Goal: Information Seeking & Learning: Learn about a topic

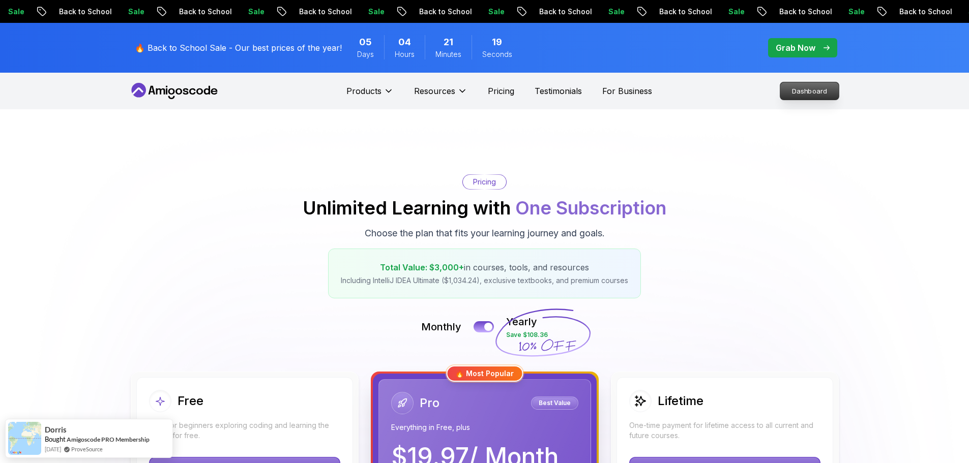
click at [800, 85] on p "Dashboard" at bounding box center [809, 90] width 58 height 17
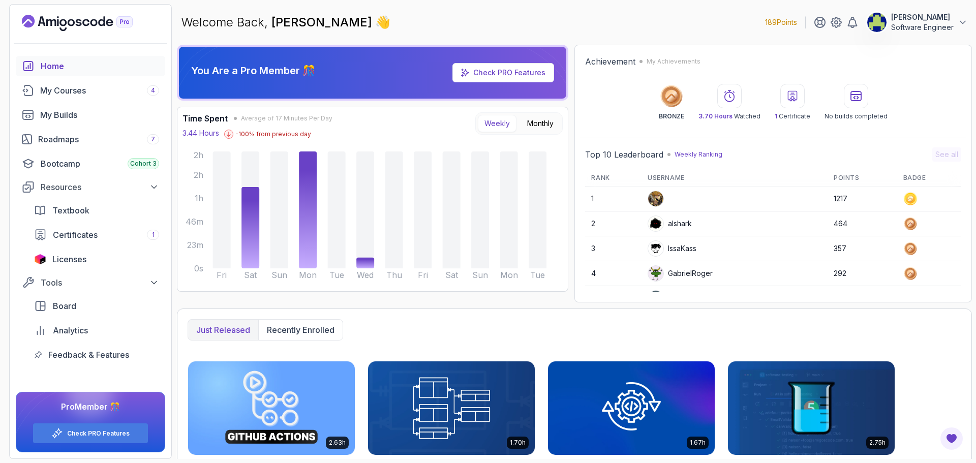
click at [908, 20] on p "[PERSON_NAME]" at bounding box center [922, 17] width 63 height 10
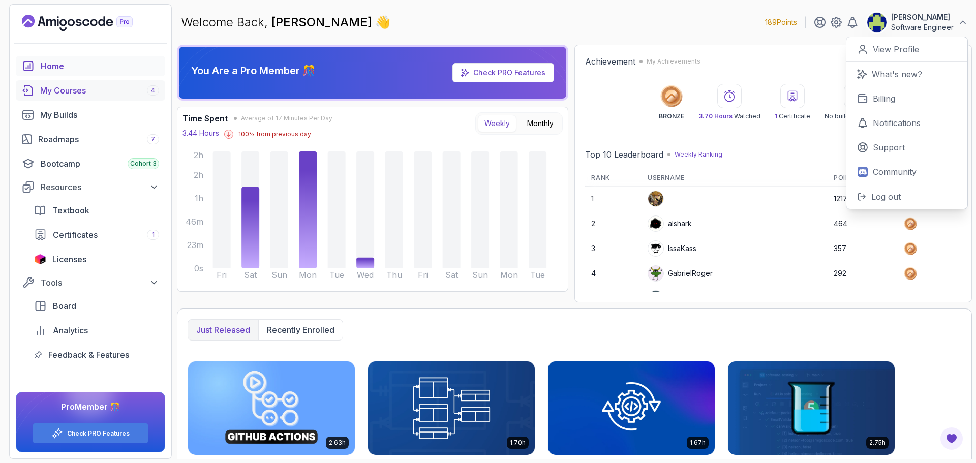
click at [105, 90] on div "My Courses 4" at bounding box center [99, 90] width 119 height 12
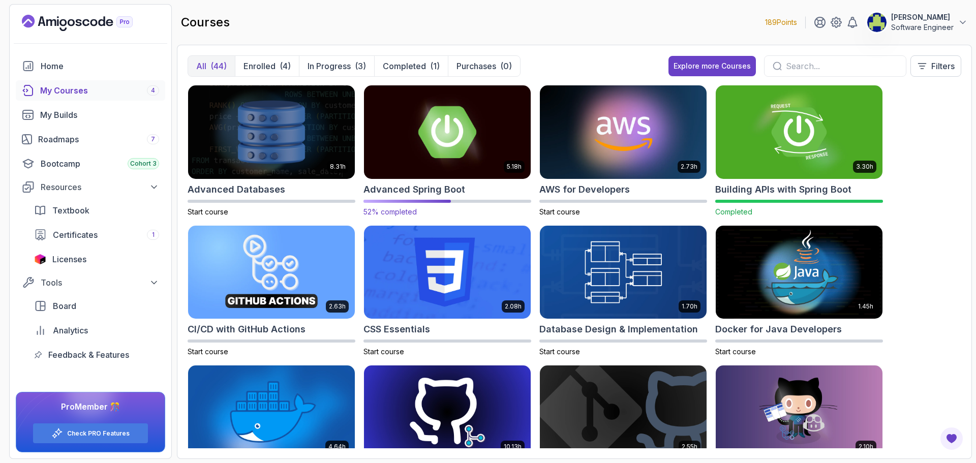
click at [481, 135] on img at bounding box center [447, 132] width 175 height 98
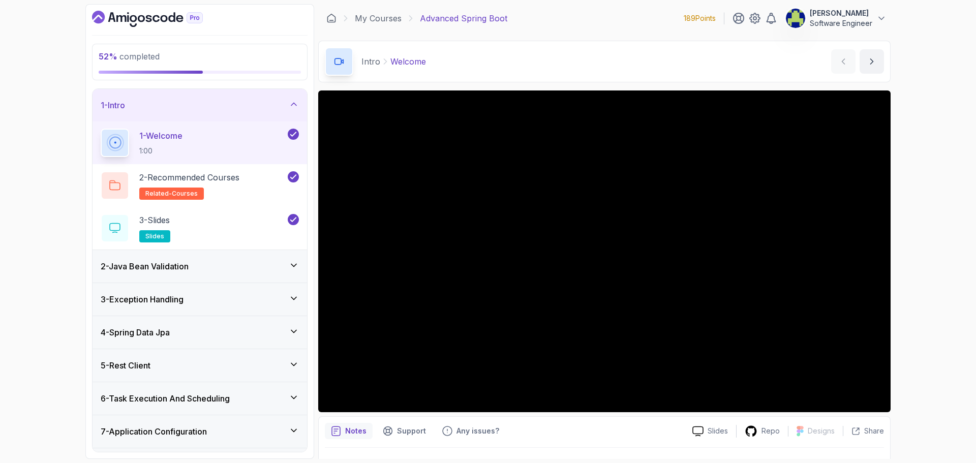
click at [284, 361] on div "5 - Rest Client" at bounding box center [200, 365] width 198 height 12
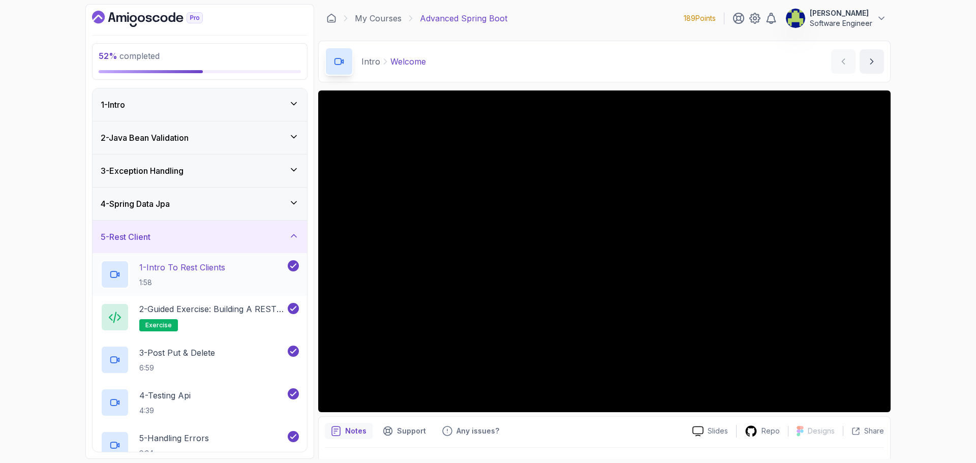
click at [238, 278] on div "1 - Intro To Rest Clients 1:58" at bounding box center [193, 274] width 185 height 28
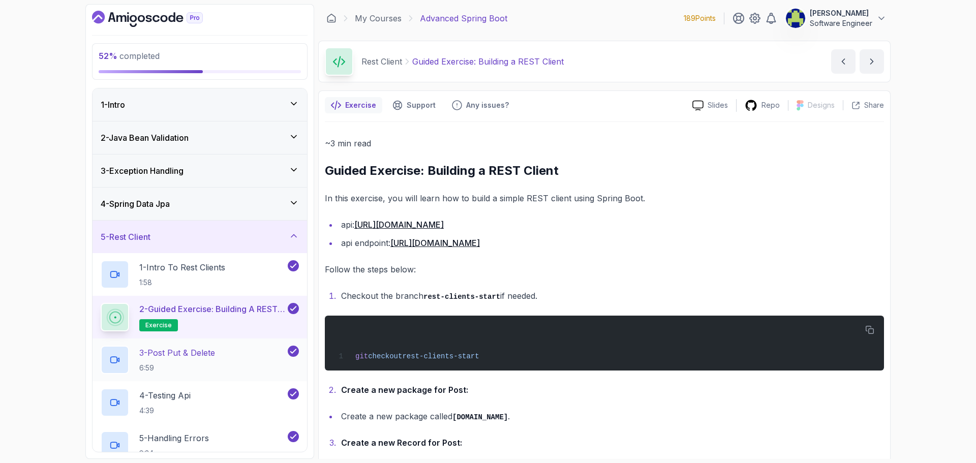
click at [210, 362] on h2 "3 - Post Put & Delete 6:59" at bounding box center [177, 360] width 76 height 26
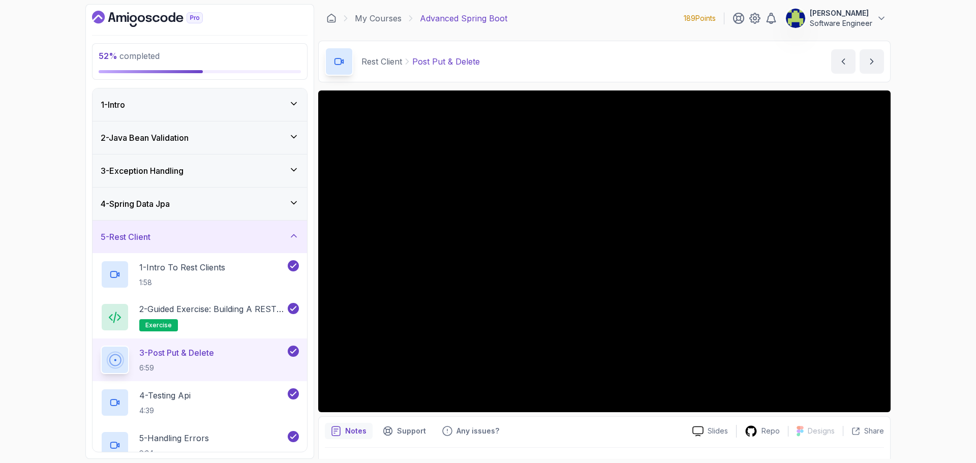
click at [286, 204] on div "4 - Spring Data Jpa" at bounding box center [200, 204] width 198 height 12
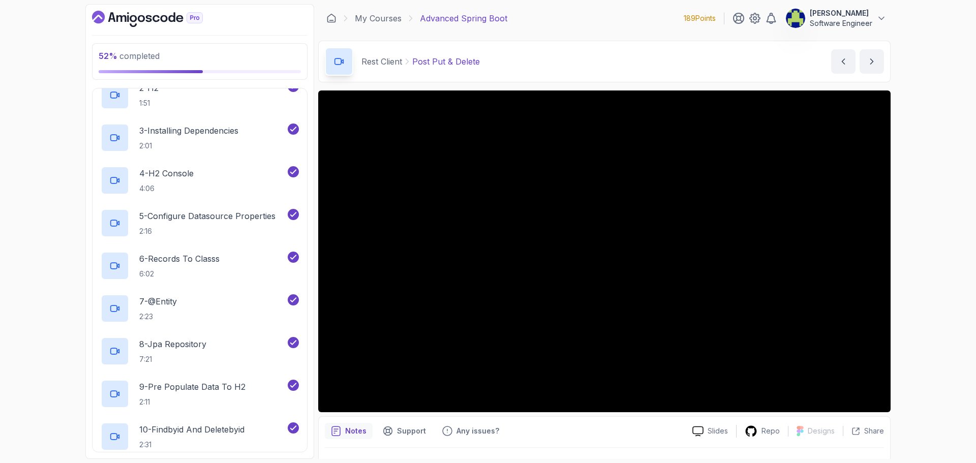
scroll to position [51, 0]
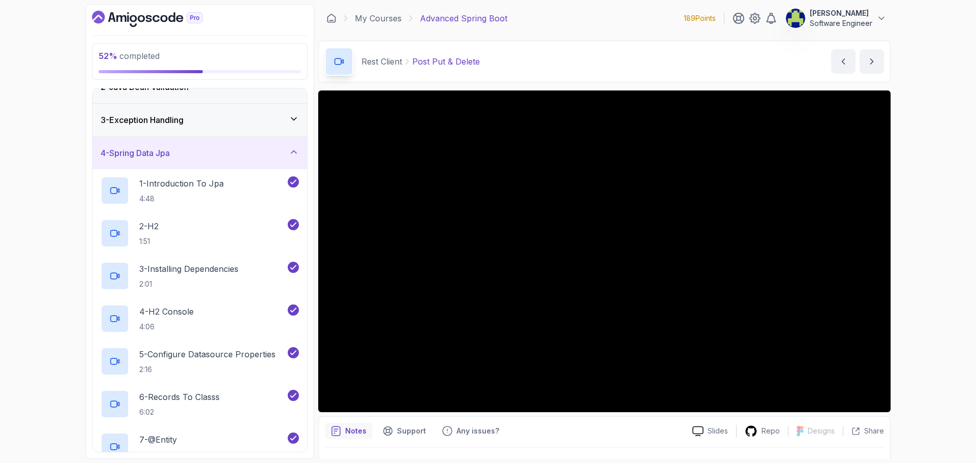
click at [298, 148] on icon at bounding box center [294, 152] width 10 height 10
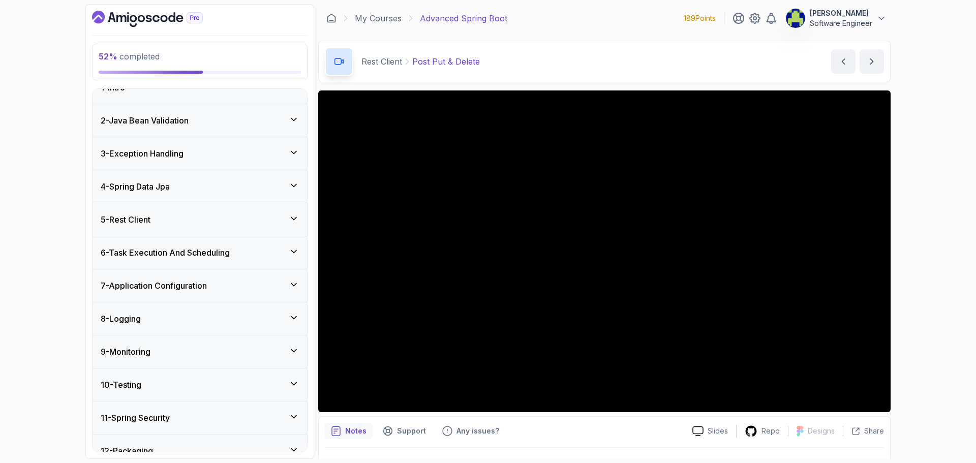
scroll to position [0, 0]
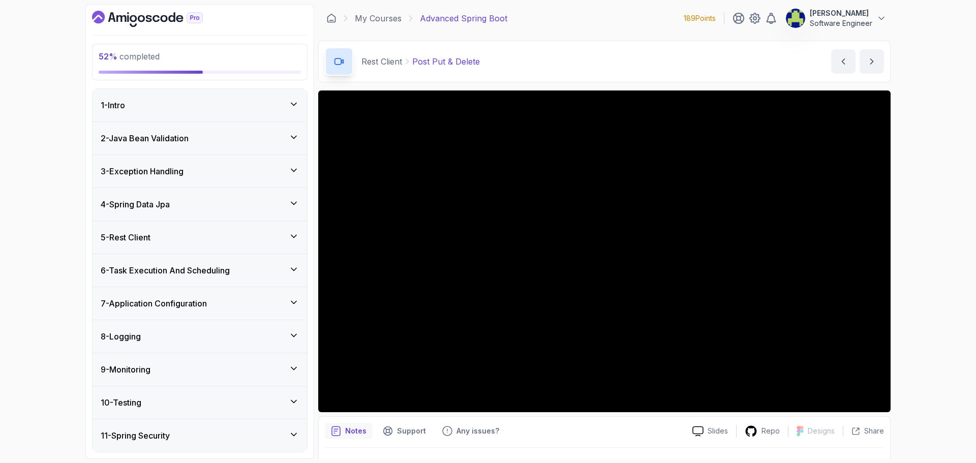
click at [258, 205] on div "4 - Spring Data Jpa" at bounding box center [200, 204] width 198 height 12
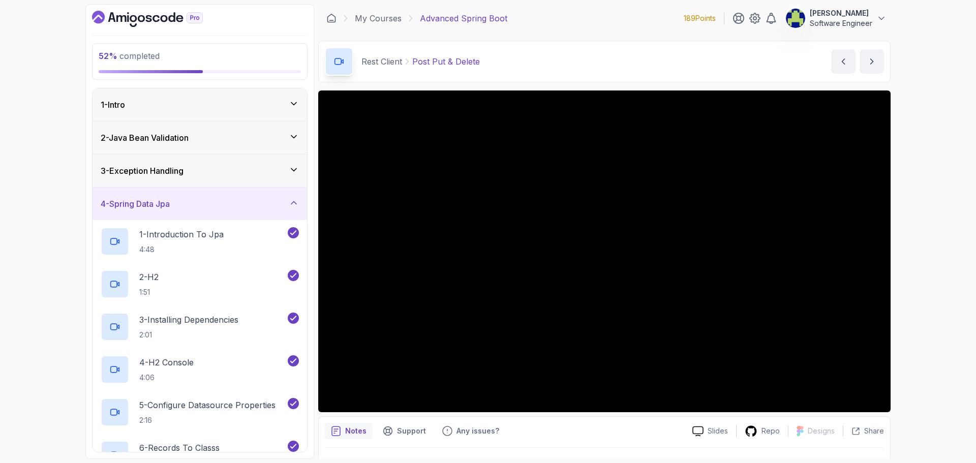
click at [256, 200] on div "4 - Spring Data Jpa" at bounding box center [200, 204] width 198 height 12
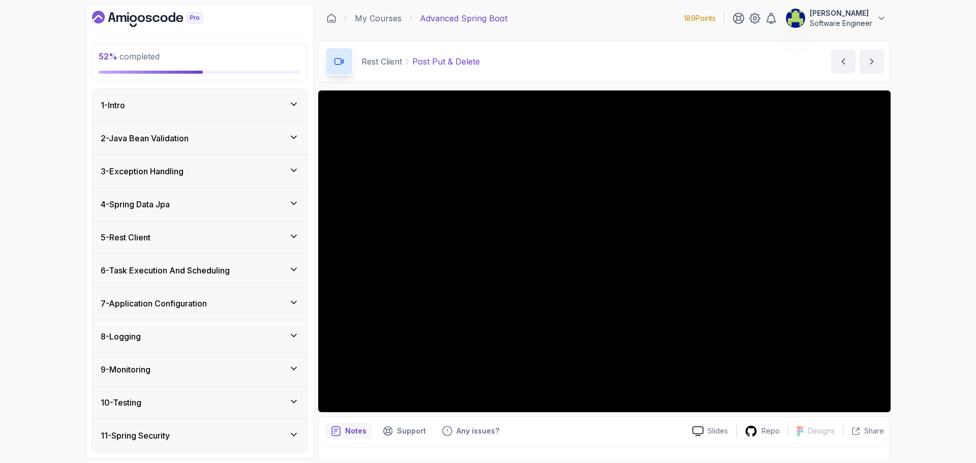
click at [256, 224] on div "5 - Rest Client" at bounding box center [200, 237] width 215 height 33
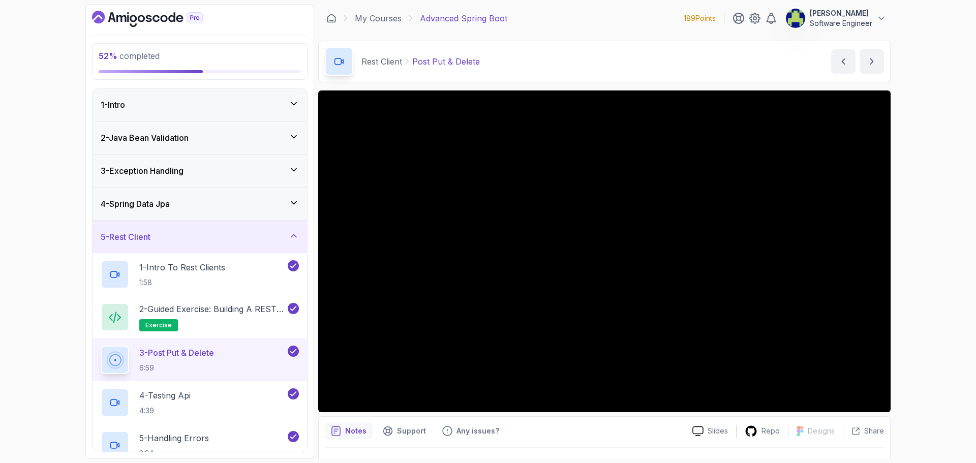
click at [190, 199] on div "4 - Spring Data Jpa" at bounding box center [200, 204] width 198 height 12
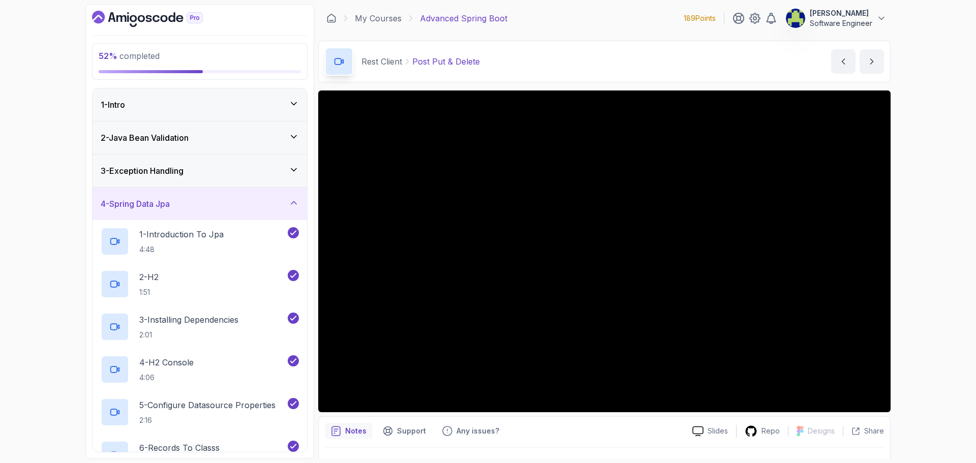
click at [184, 201] on div "4 - Spring Data Jpa" at bounding box center [200, 204] width 198 height 12
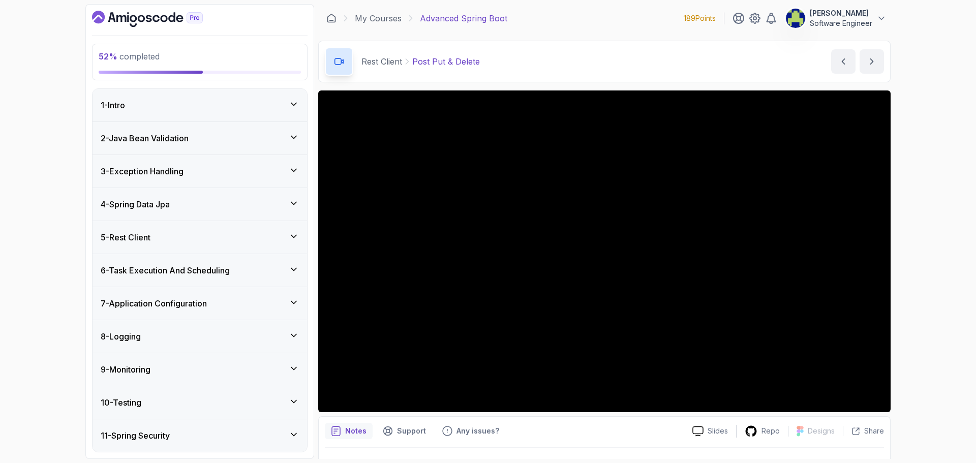
click at [183, 168] on h3 "3 - Exception Handling" at bounding box center [142, 171] width 83 height 12
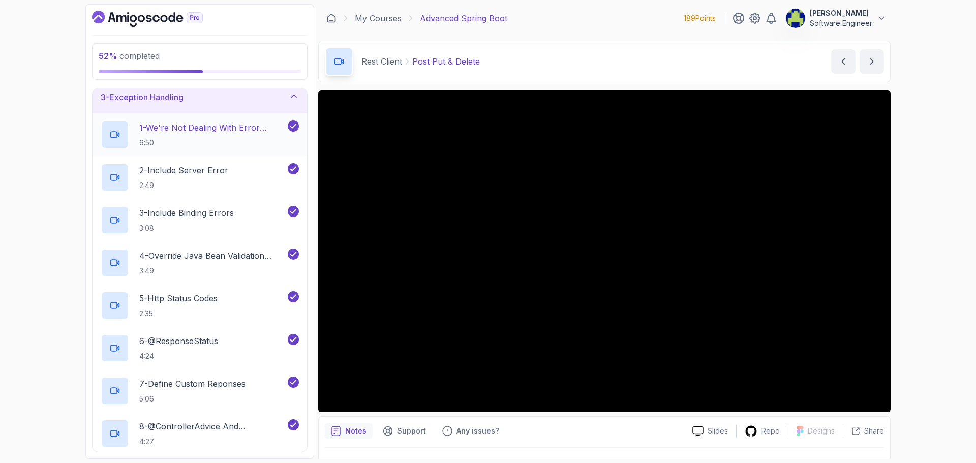
scroll to position [51, 0]
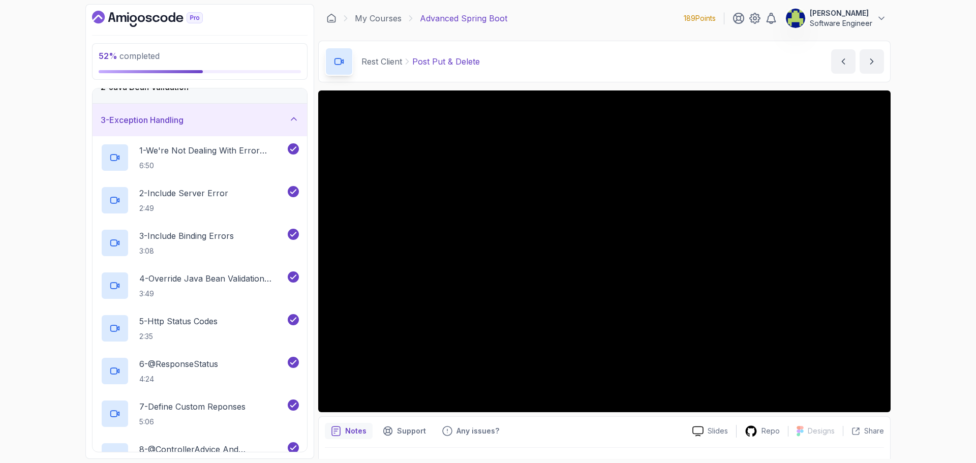
click at [192, 123] on div "3 - Exception Handling" at bounding box center [200, 120] width 198 height 12
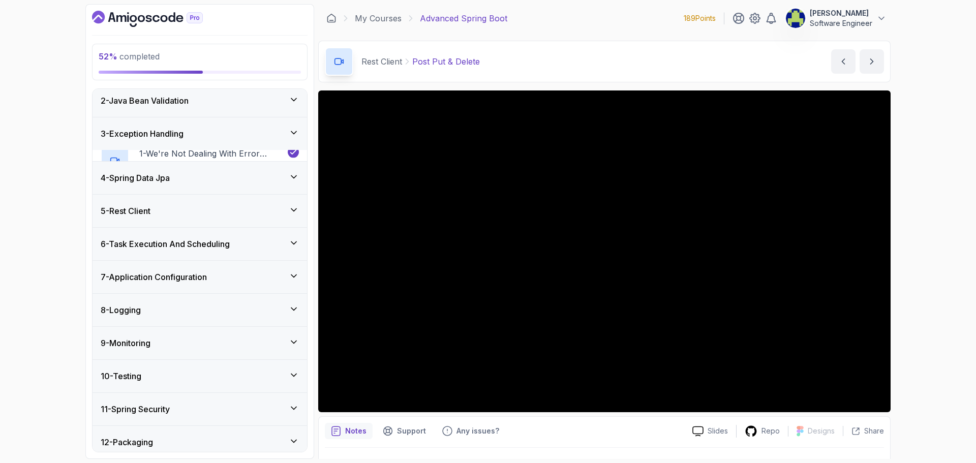
scroll to position [0, 0]
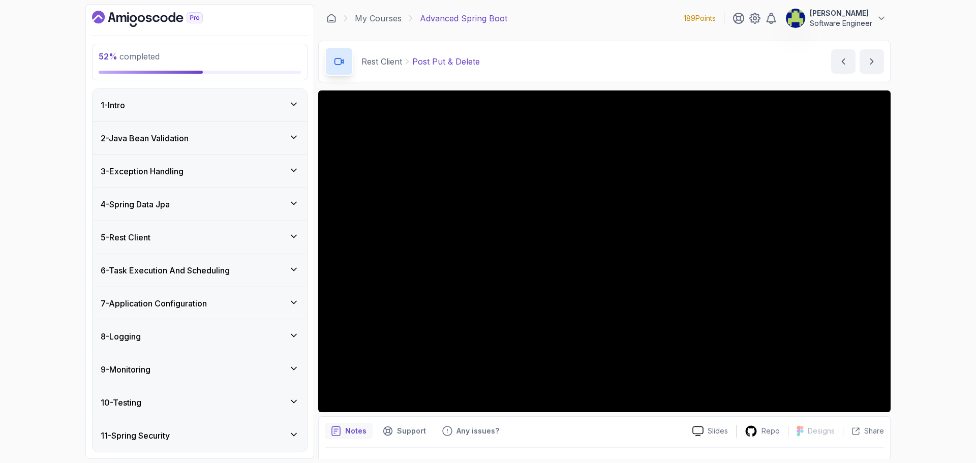
click at [202, 141] on div "2 - Java Bean Validation" at bounding box center [200, 138] width 198 height 12
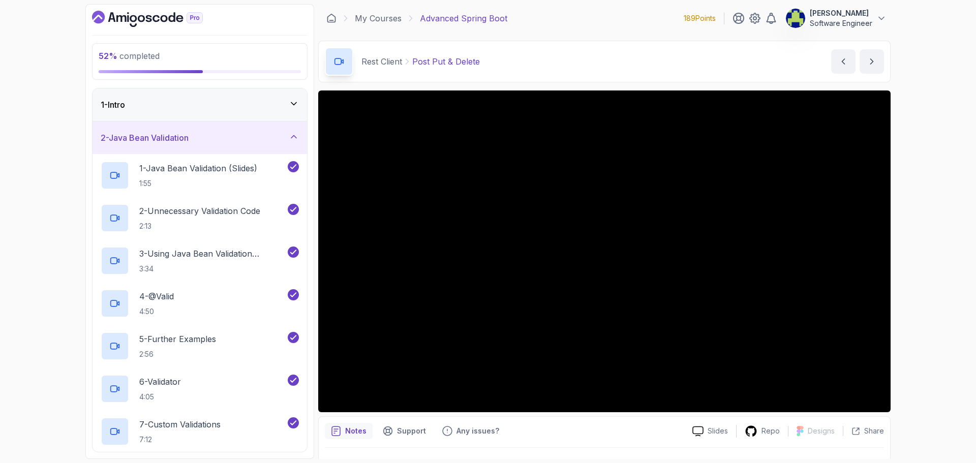
click at [202, 141] on div "2 - Java Bean Validation" at bounding box center [200, 138] width 198 height 12
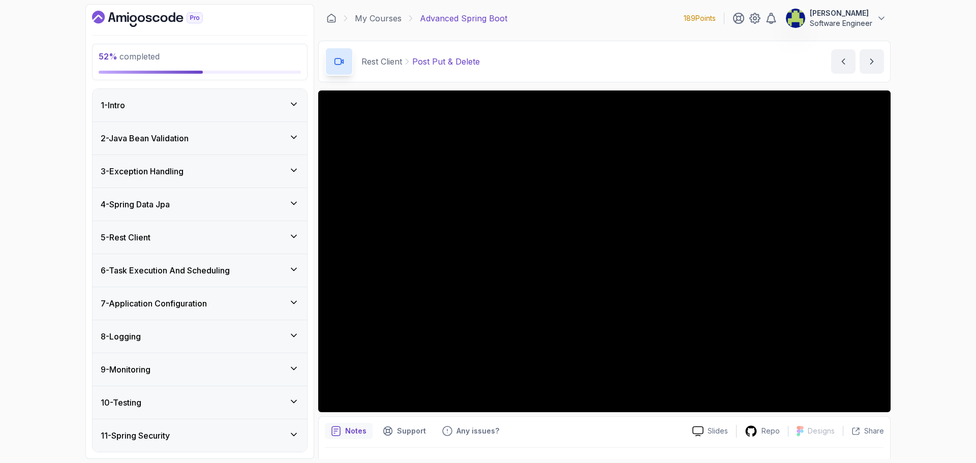
click at [177, 271] on h3 "6 - Task Execution And Scheduling" at bounding box center [165, 270] width 129 height 12
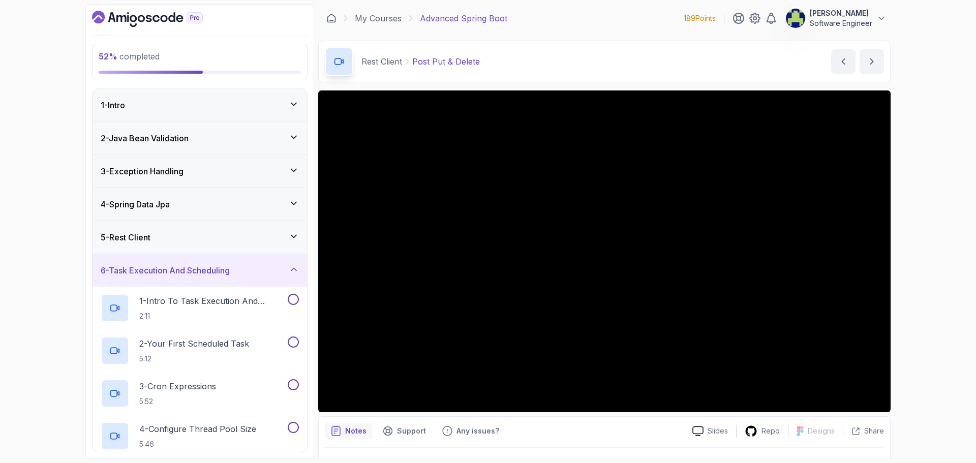
click at [177, 271] on h3 "6 - Task Execution And Scheduling" at bounding box center [165, 270] width 129 height 12
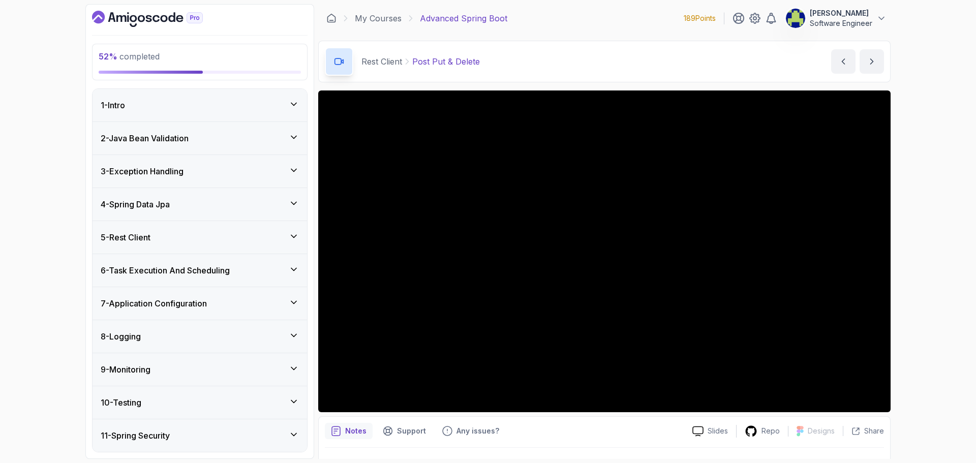
click at [175, 239] on div "5 - Rest Client" at bounding box center [200, 237] width 198 height 12
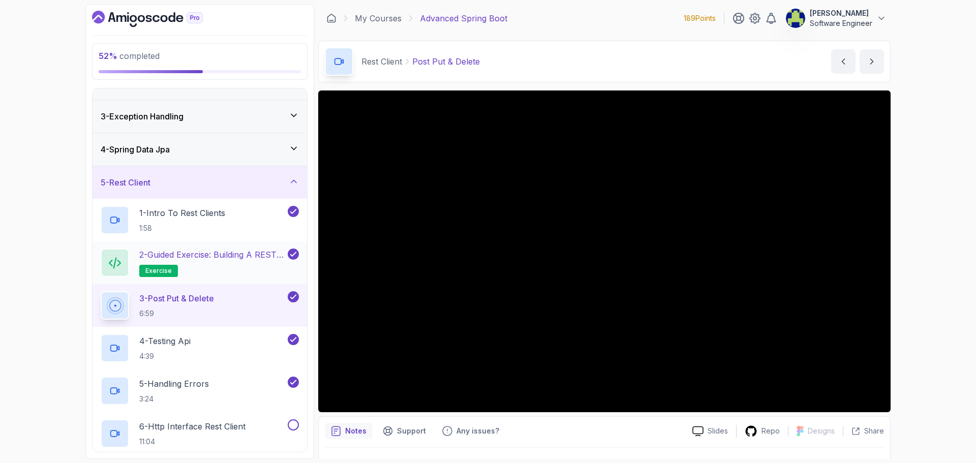
scroll to position [153, 0]
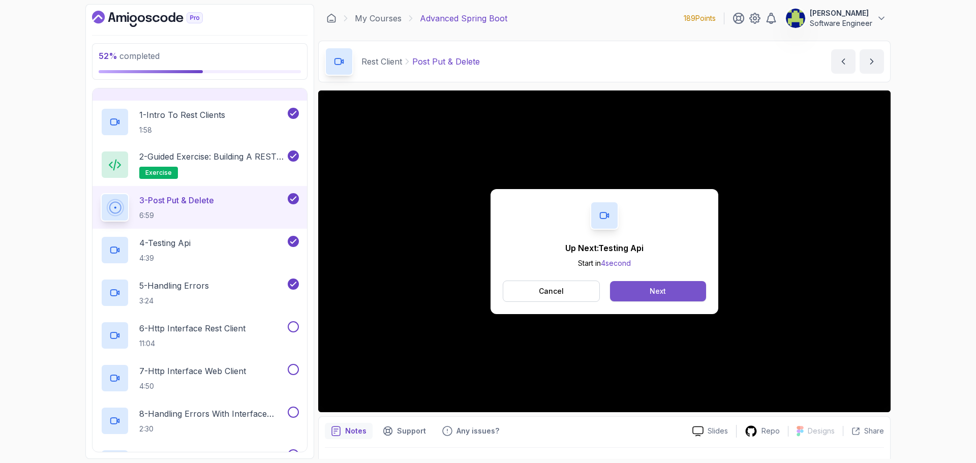
click at [634, 286] on button "Next" at bounding box center [658, 291] width 96 height 20
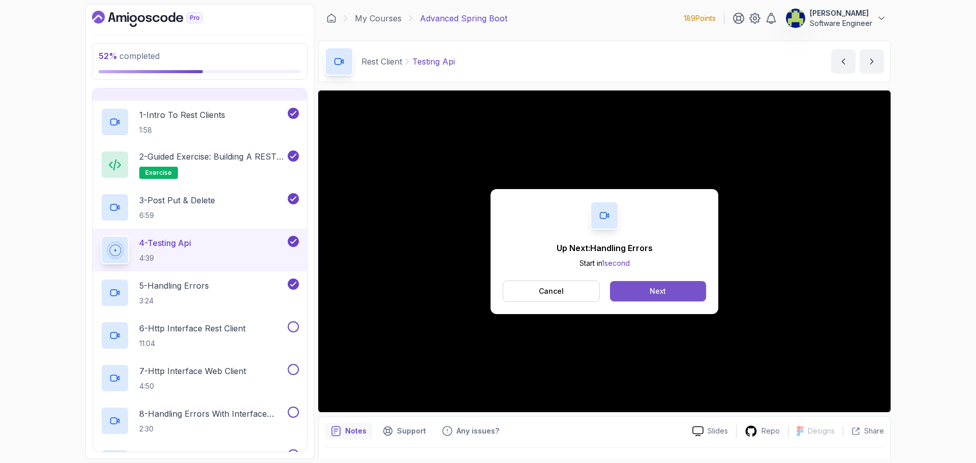
click at [677, 287] on button "Next" at bounding box center [658, 291] width 96 height 20
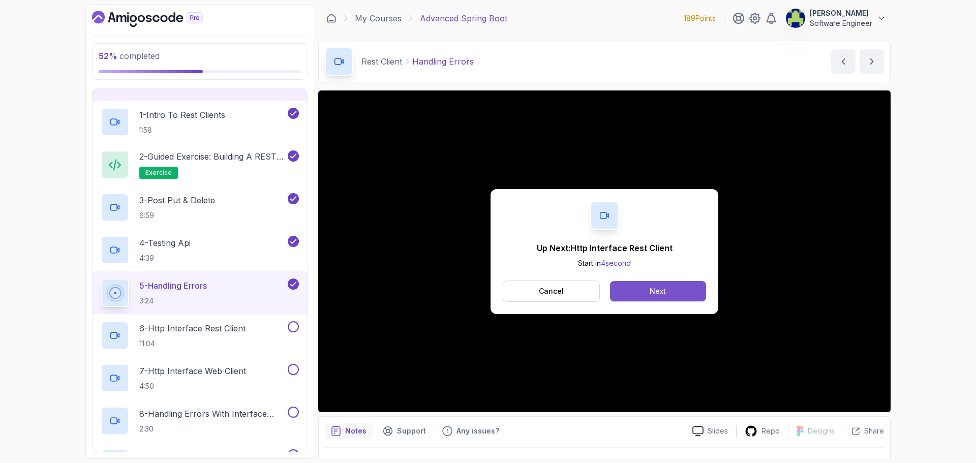
click at [669, 292] on button "Next" at bounding box center [658, 291] width 96 height 20
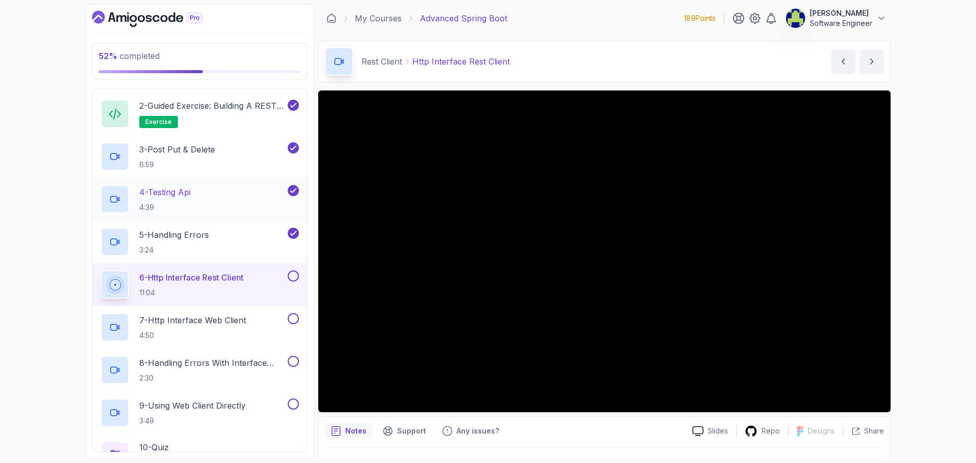
scroll to position [254, 0]
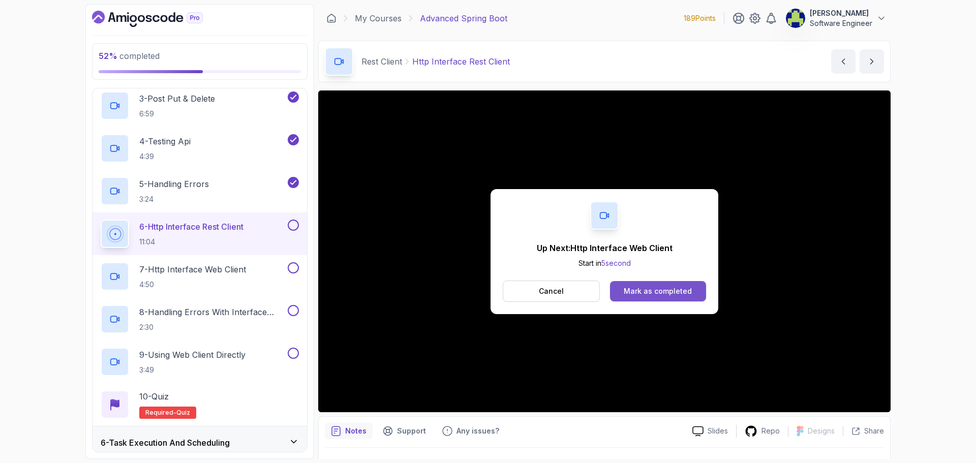
click at [664, 287] on div "Mark as completed" at bounding box center [658, 291] width 68 height 10
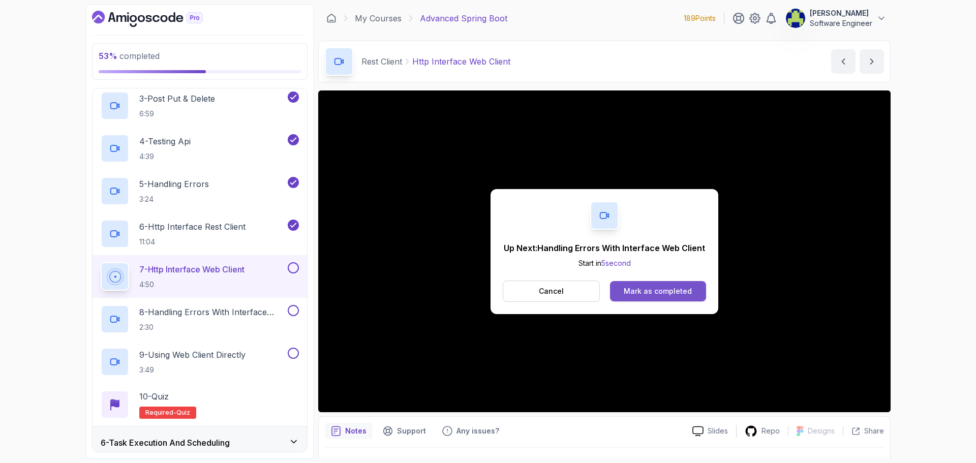
click at [676, 296] on button "Mark as completed" at bounding box center [658, 291] width 96 height 20
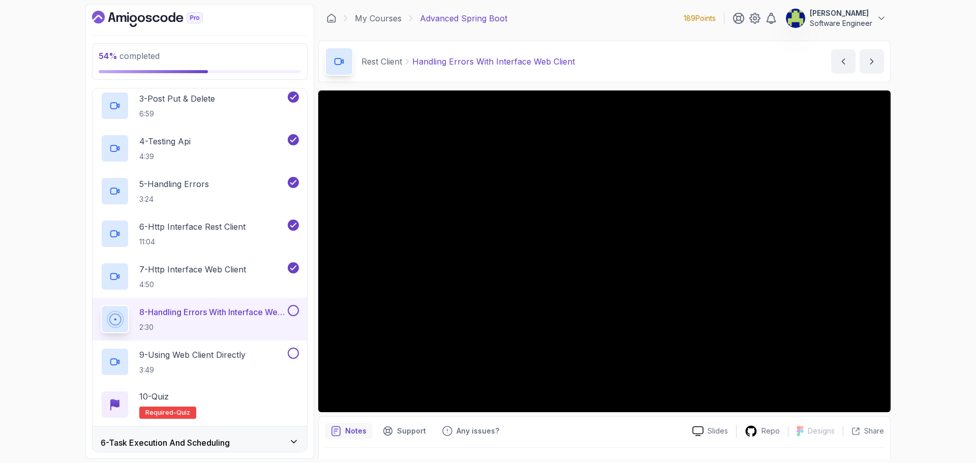
click at [292, 310] on button at bounding box center [293, 310] width 11 height 11
click at [222, 364] on h2 "9 - Using Web Client Directly 3:49" at bounding box center [192, 362] width 106 height 26
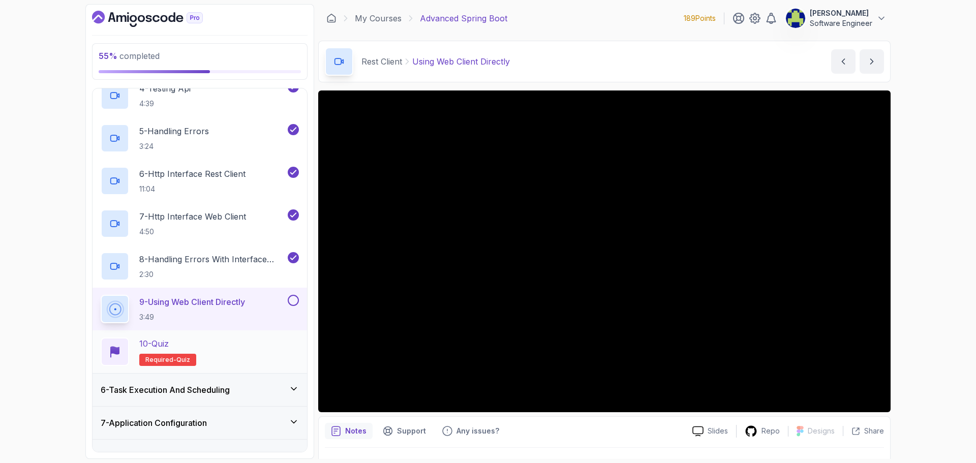
scroll to position [356, 0]
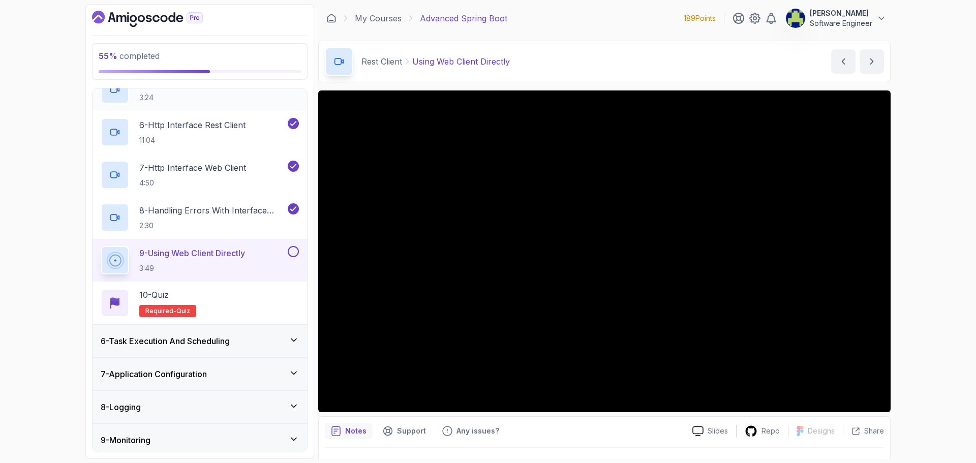
click at [269, 374] on div "7 - Application Configuration" at bounding box center [200, 374] width 198 height 12
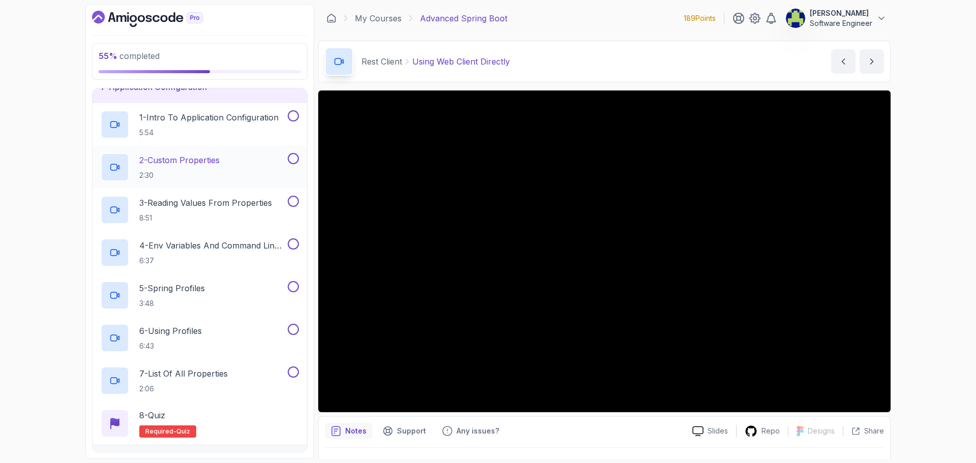
scroll to position [219, 0]
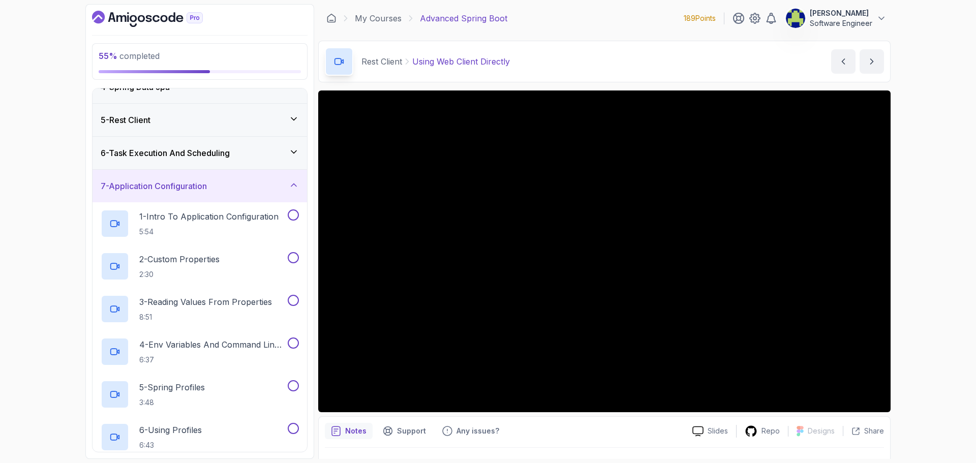
click at [288, 188] on div "7 - Application Configuration" at bounding box center [200, 186] width 198 height 12
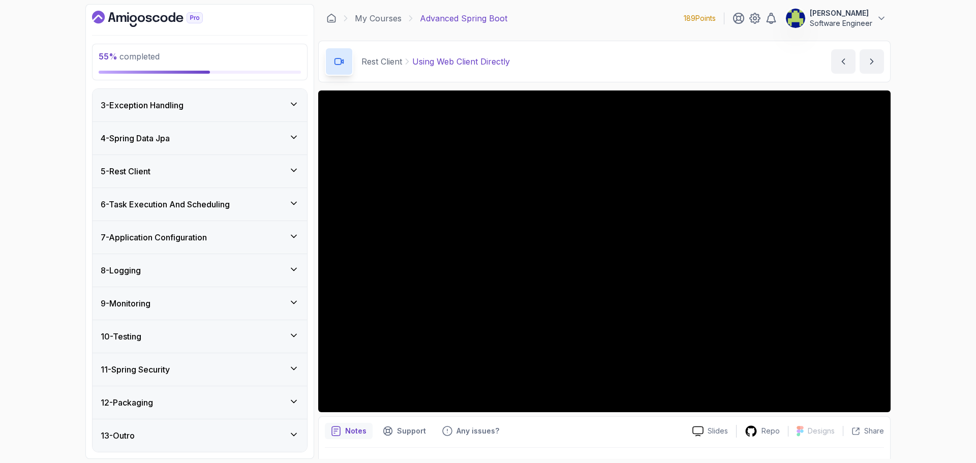
scroll to position [0, 0]
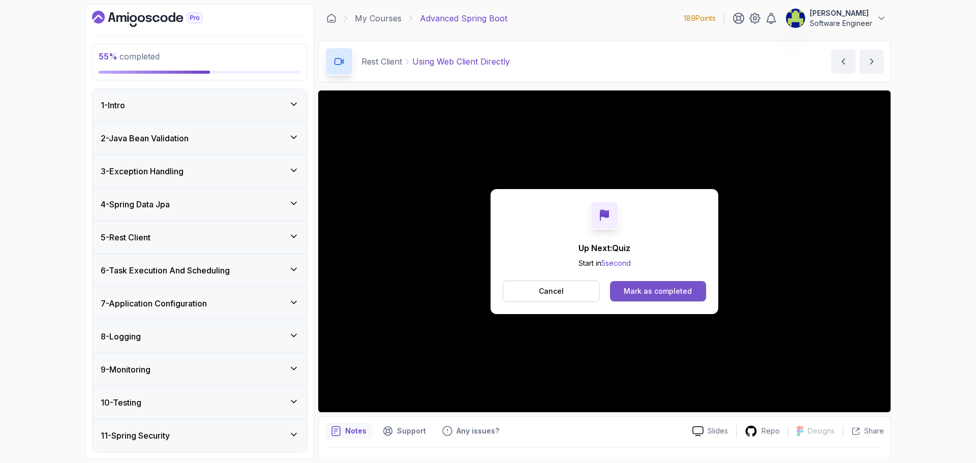
click at [650, 289] on div "Mark as completed" at bounding box center [658, 291] width 68 height 10
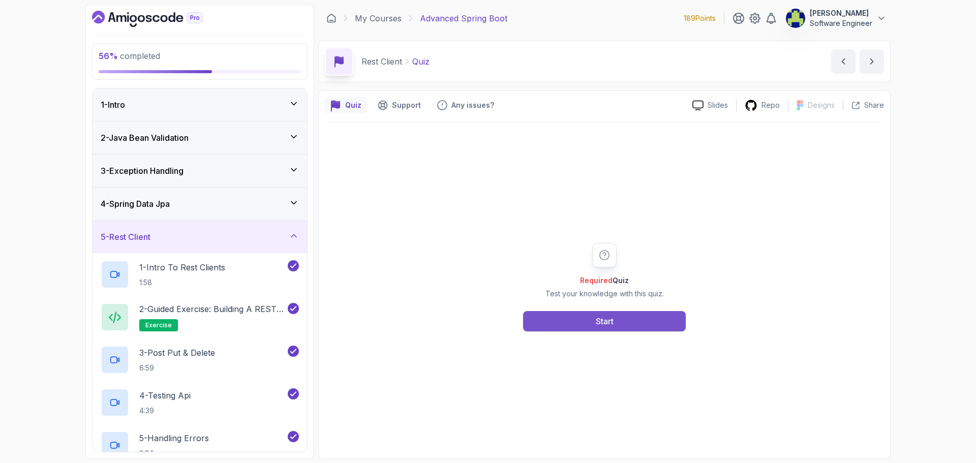
click at [603, 313] on button "Start" at bounding box center [604, 321] width 163 height 20
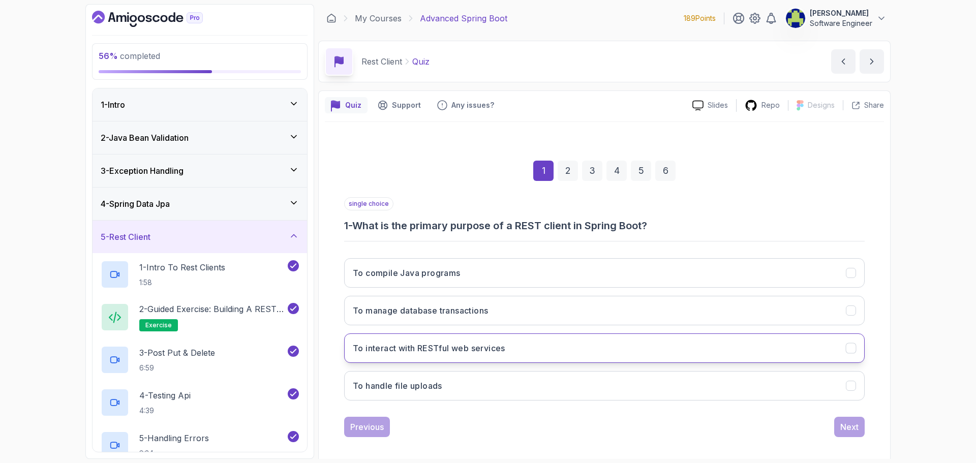
click at [439, 356] on button "To interact with RESTful web services" at bounding box center [604, 348] width 521 height 29
click at [823, 438] on div "1 2 3 4 5 6 single choice 1 - What is the primary purpose of a REST client in S…" at bounding box center [604, 290] width 559 height 309
click at [845, 432] on div "Next" at bounding box center [850, 427] width 18 height 12
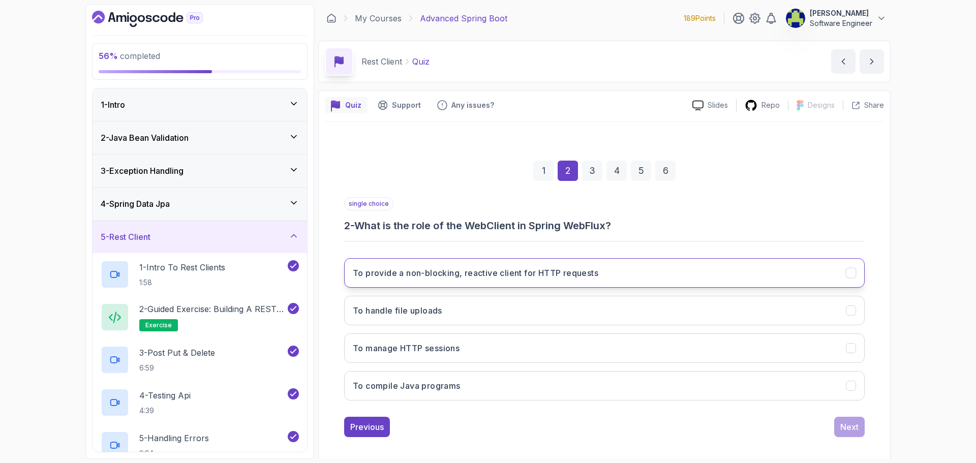
click at [526, 268] on h3 "To provide a non-blocking, reactive client for HTTP requests" at bounding box center [476, 273] width 246 height 12
click at [845, 425] on div "Next" at bounding box center [850, 427] width 18 height 12
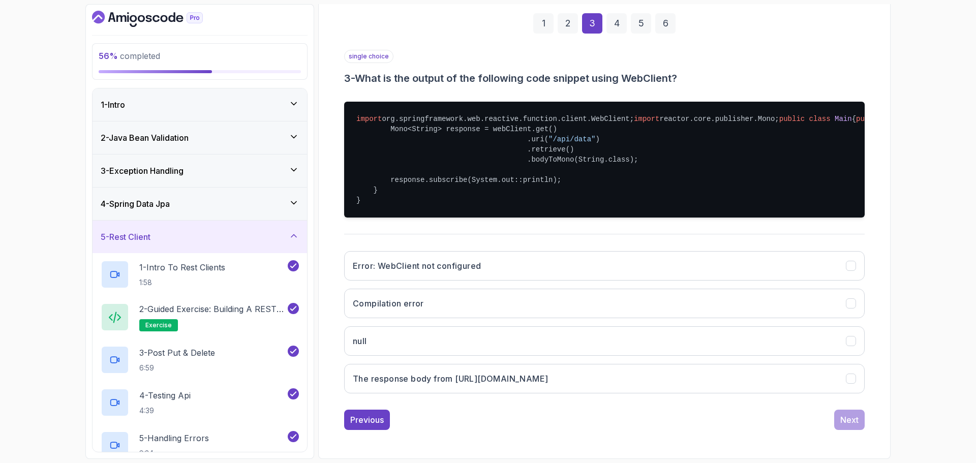
scroll to position [198, 0]
click at [599, 382] on button "The response body from [URL][DOMAIN_NAME]" at bounding box center [604, 378] width 521 height 29
click at [849, 414] on div "Next" at bounding box center [850, 420] width 18 height 12
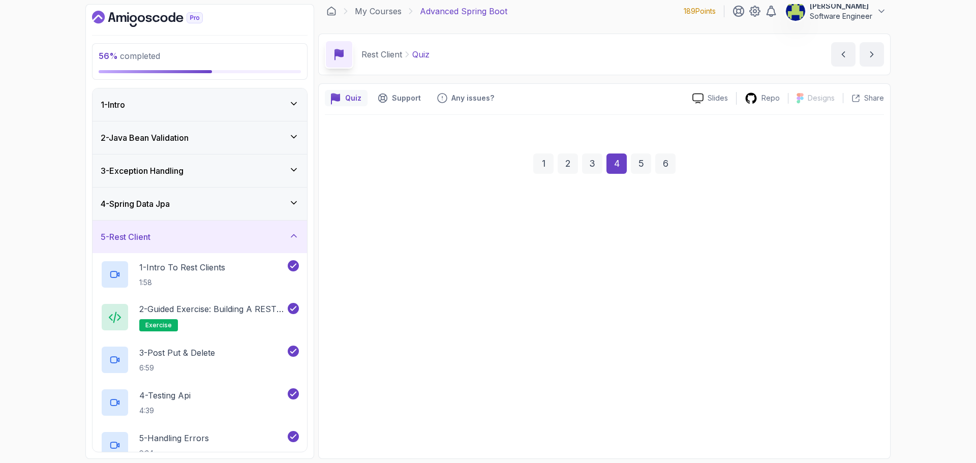
scroll to position [7, 0]
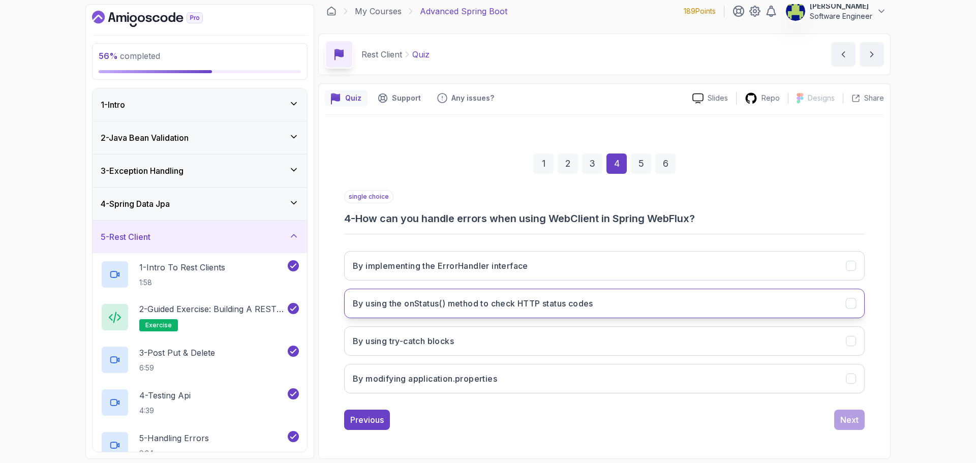
click at [568, 313] on button "By using the onStatus() method to check HTTP status codes" at bounding box center [604, 303] width 521 height 29
click at [683, 382] on button "By modifying application.properties" at bounding box center [604, 378] width 521 height 29
click at [730, 295] on button "By using the onStatus() method to check HTTP status codes" at bounding box center [604, 303] width 521 height 29
click at [858, 415] on div "Next" at bounding box center [850, 420] width 18 height 12
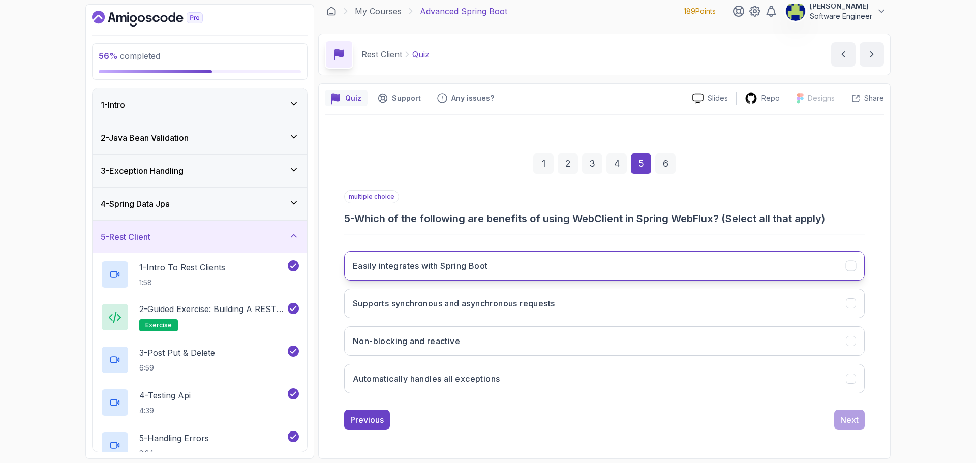
click at [593, 270] on button "Easily integrates with Spring Boot" at bounding box center [604, 265] width 521 height 29
click at [621, 333] on button "Non-blocking and reactive" at bounding box center [604, 340] width 521 height 29
click at [855, 423] on div "Next" at bounding box center [850, 420] width 18 height 12
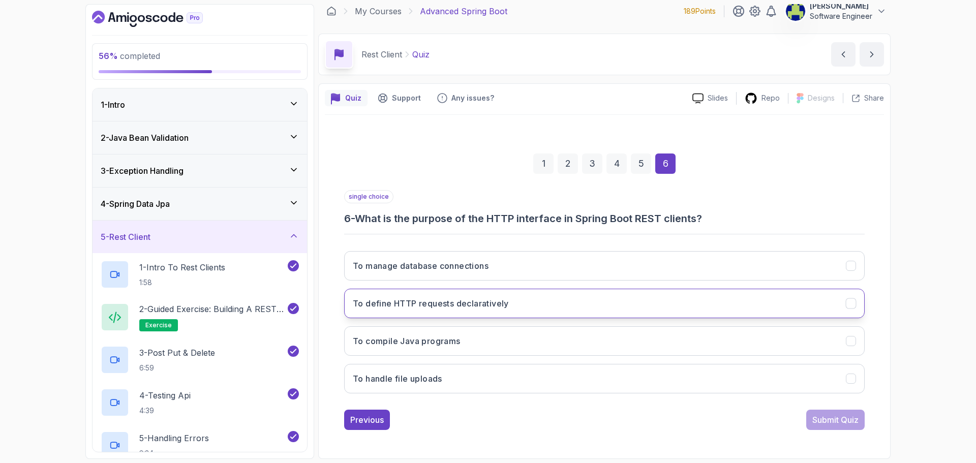
click at [497, 306] on h3 "To define HTTP requests declaratively" at bounding box center [431, 303] width 156 height 12
click at [845, 423] on div "Submit Quiz" at bounding box center [836, 420] width 46 height 12
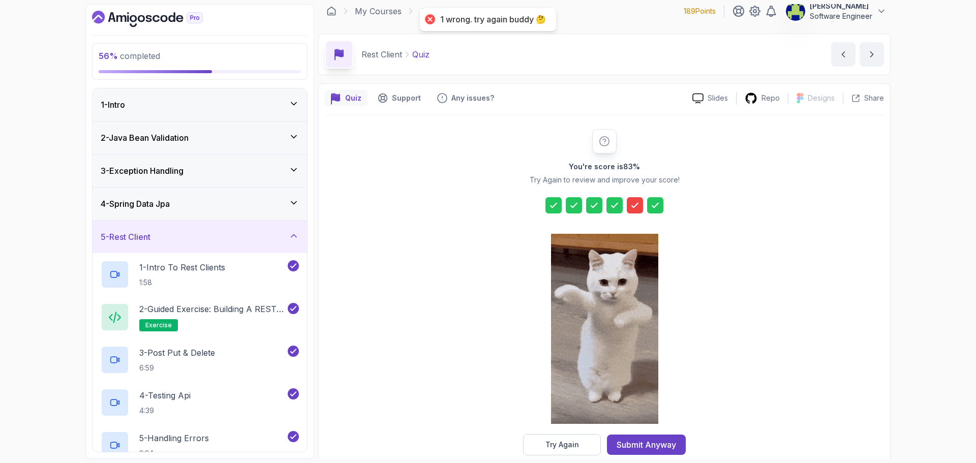
click at [636, 212] on div at bounding box center [635, 205] width 16 height 16
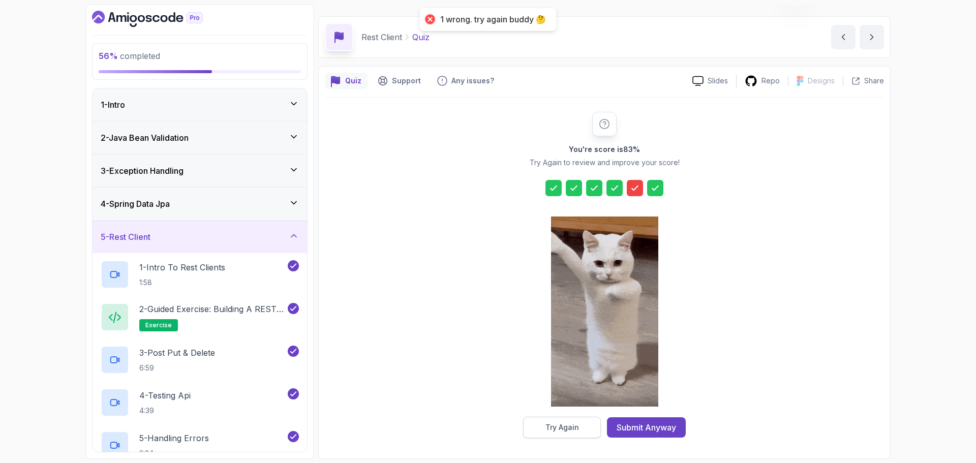
click at [562, 427] on div "Try Again" at bounding box center [563, 428] width 34 height 10
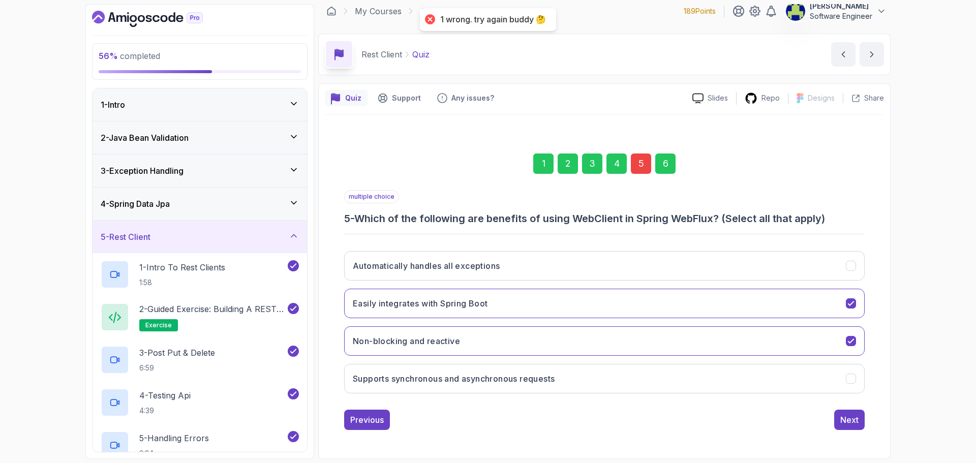
click at [644, 158] on div "5" at bounding box center [641, 164] width 20 height 20
click at [634, 163] on div "5" at bounding box center [641, 164] width 20 height 20
click at [640, 160] on div "5" at bounding box center [641, 164] width 20 height 20
click at [648, 309] on button "Easily integrates with Spring Boot" at bounding box center [604, 303] width 521 height 29
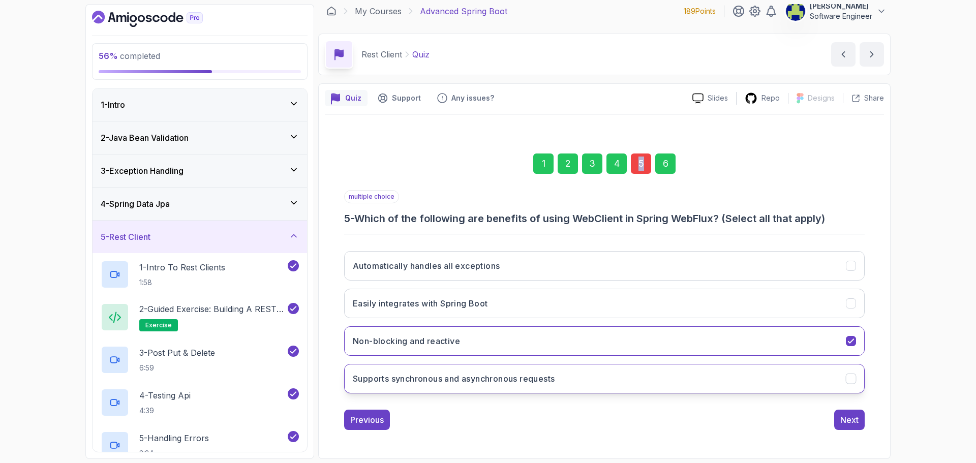
click at [522, 383] on h3 "Supports synchronous and asynchronous requests" at bounding box center [454, 379] width 202 height 12
click at [857, 416] on div "Next" at bounding box center [850, 420] width 18 height 12
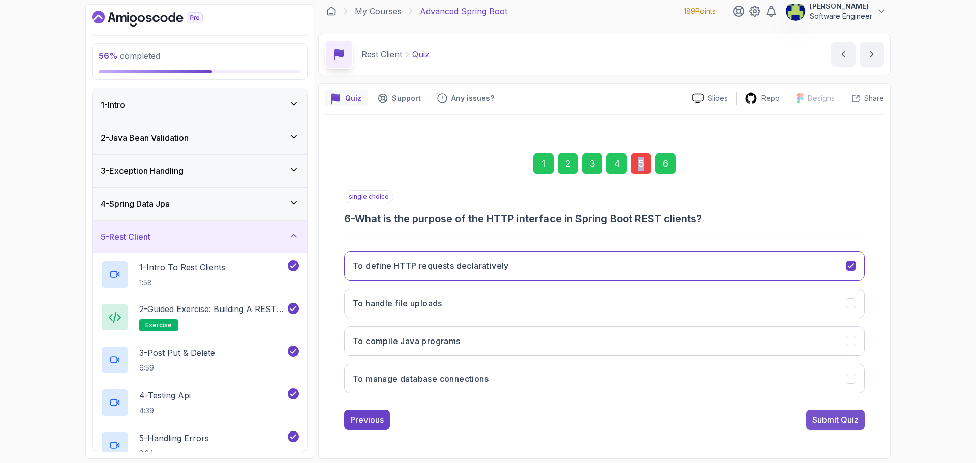
click at [850, 424] on div "Submit Quiz" at bounding box center [836, 420] width 46 height 12
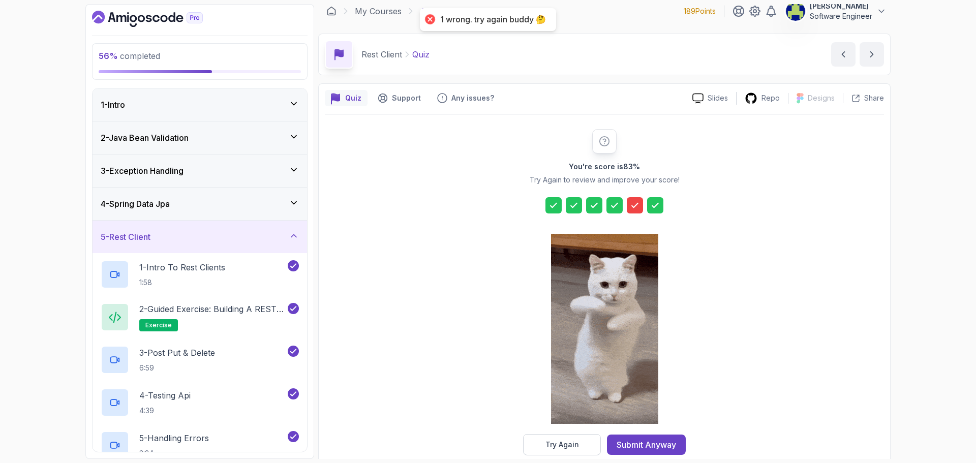
click at [634, 209] on icon at bounding box center [635, 205] width 10 height 10
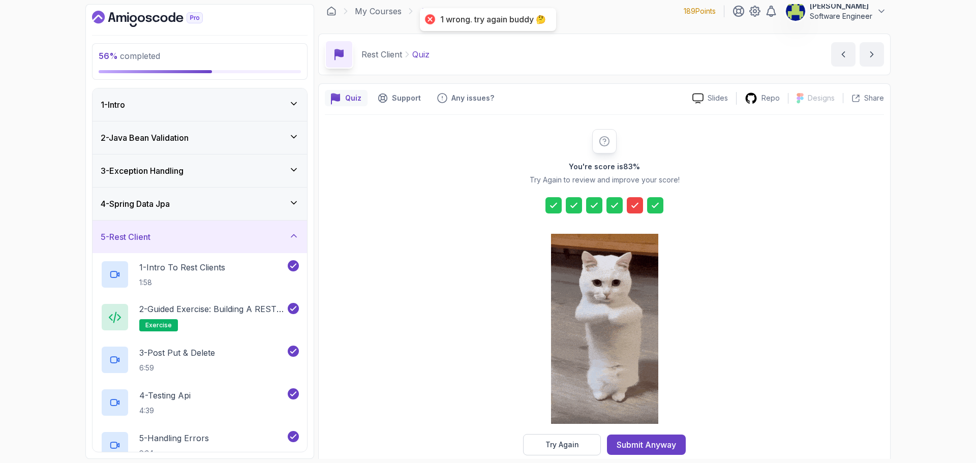
click at [561, 446] on div "Try Again" at bounding box center [563, 445] width 34 height 10
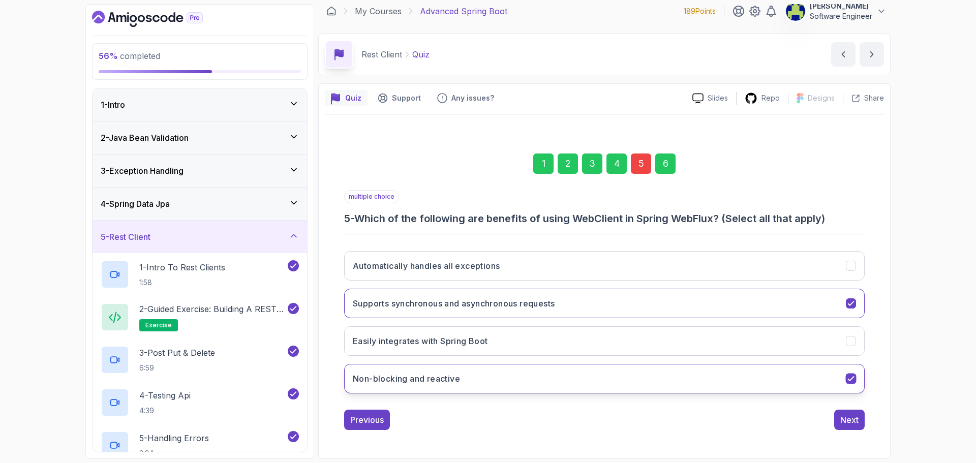
click at [838, 385] on button "Non-blocking and reactive" at bounding box center [604, 378] width 521 height 29
click at [704, 302] on button "Supports synchronous and asynchronous requests" at bounding box center [604, 303] width 521 height 29
click at [682, 375] on button "Non-blocking and reactive" at bounding box center [604, 378] width 521 height 29
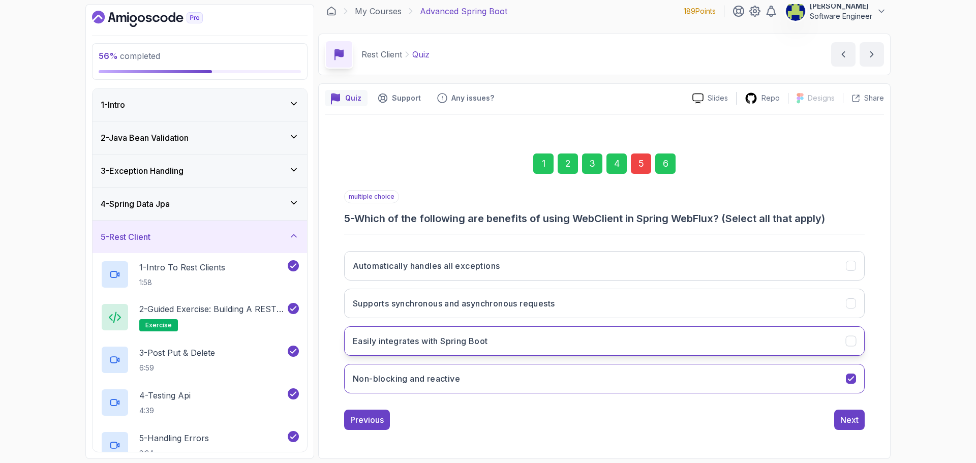
click at [483, 338] on h3 "Easily integrates with Spring Boot" at bounding box center [420, 341] width 135 height 12
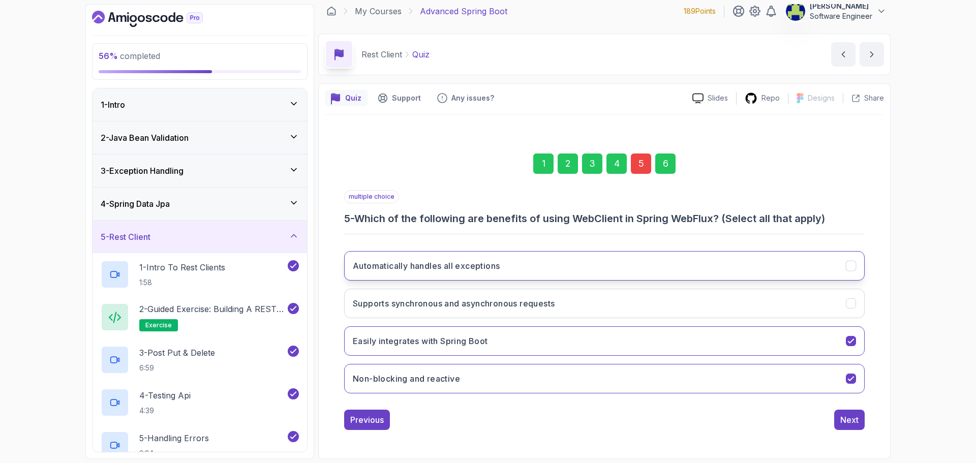
click at [471, 263] on h3 "Automatically handles all exceptions" at bounding box center [426, 266] width 147 height 12
click at [848, 422] on div "Next" at bounding box center [850, 420] width 18 height 12
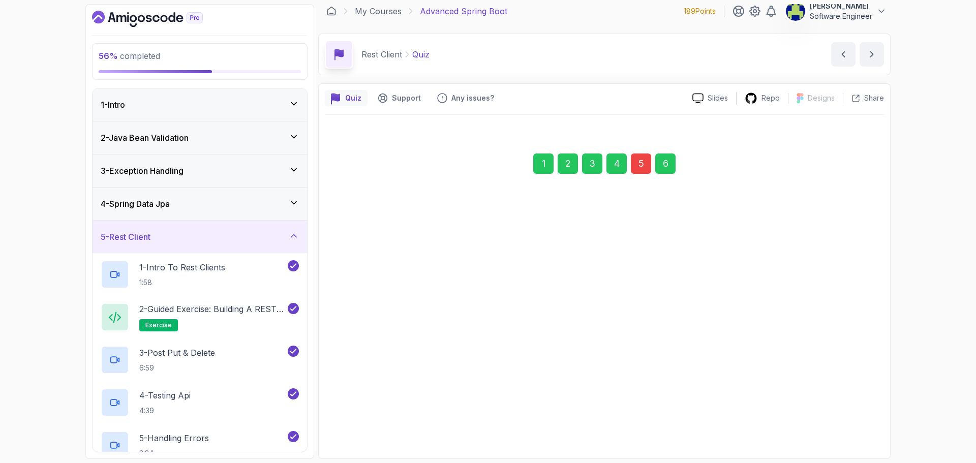
click at [847, 417] on div "Submit Quiz" at bounding box center [836, 420] width 46 height 12
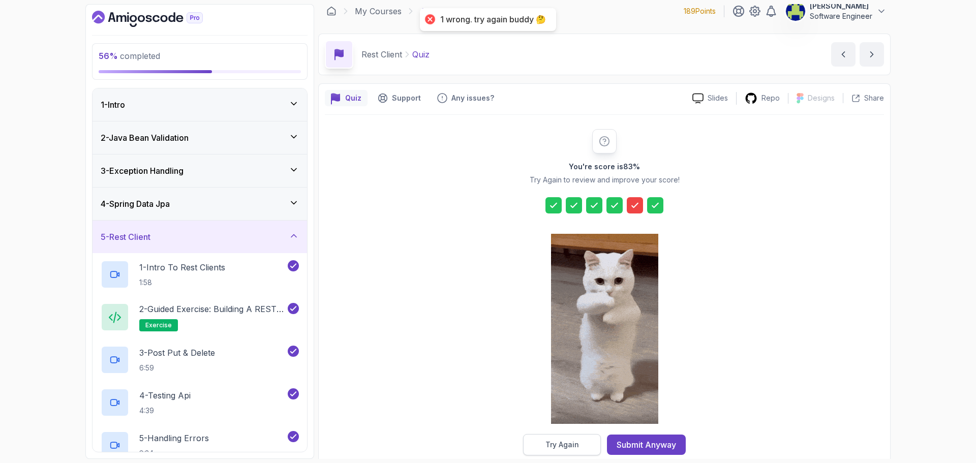
click at [562, 444] on div "Try Again" at bounding box center [563, 445] width 34 height 10
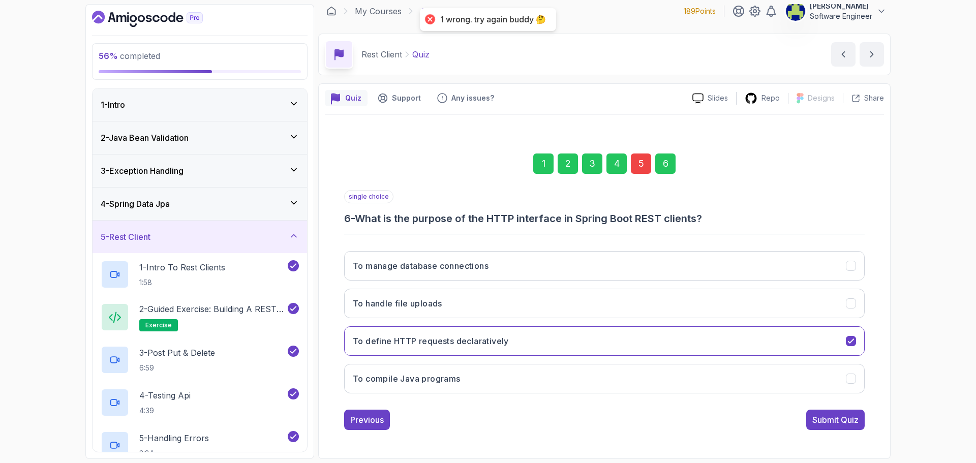
click at [643, 168] on div "5" at bounding box center [641, 164] width 20 height 20
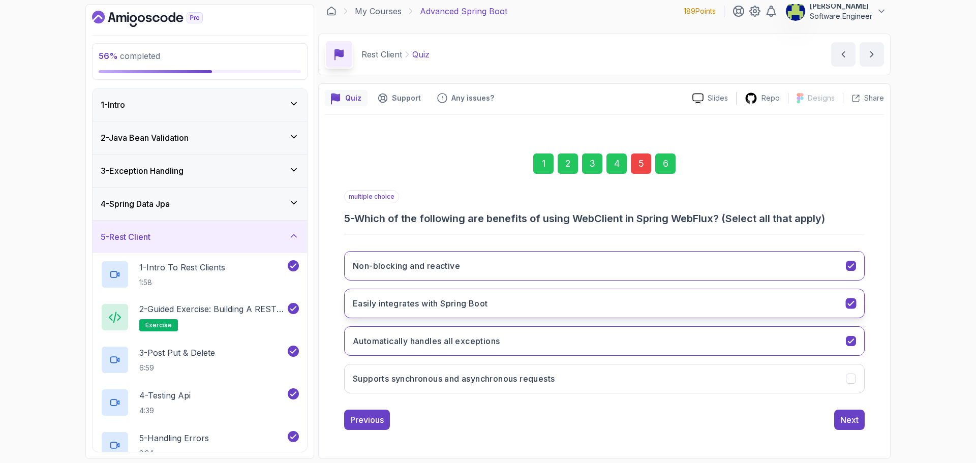
click at [608, 305] on button "Easily integrates with Spring Boot" at bounding box center [604, 303] width 521 height 29
click at [598, 342] on button "Automatically handles all exceptions" at bounding box center [604, 340] width 521 height 29
click at [864, 433] on div "1 2 3 4 5 6 multiple choice 5 - Which of the following are benefits of using We…" at bounding box center [604, 283] width 559 height 309
click at [854, 424] on div "Next" at bounding box center [850, 420] width 18 height 12
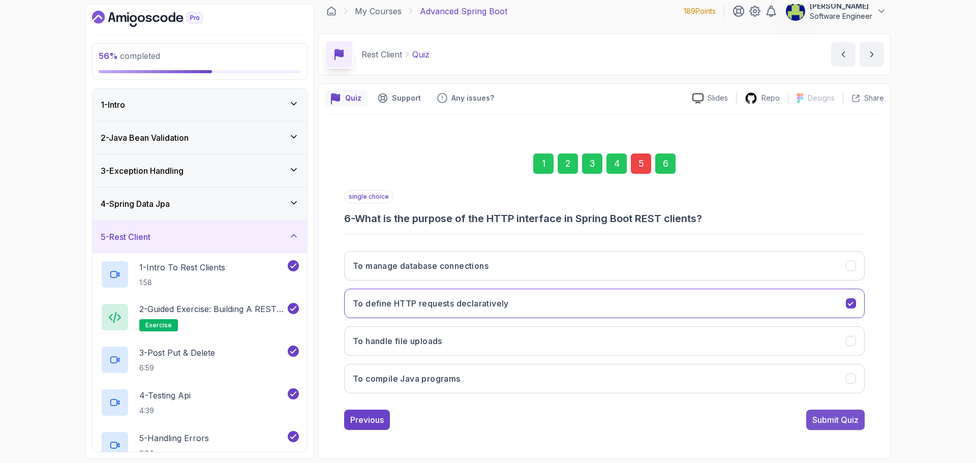
click at [850, 417] on div "Submit Quiz" at bounding box center [836, 420] width 46 height 12
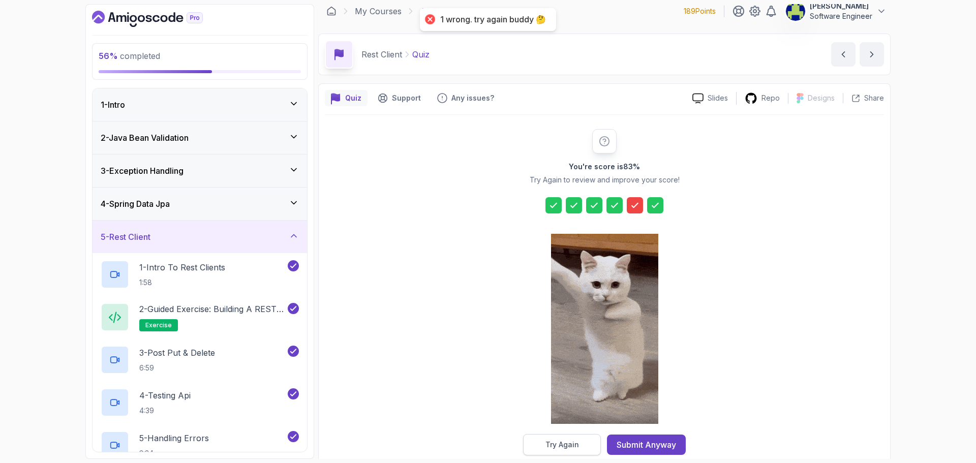
click at [564, 448] on div "Try Again" at bounding box center [563, 445] width 34 height 10
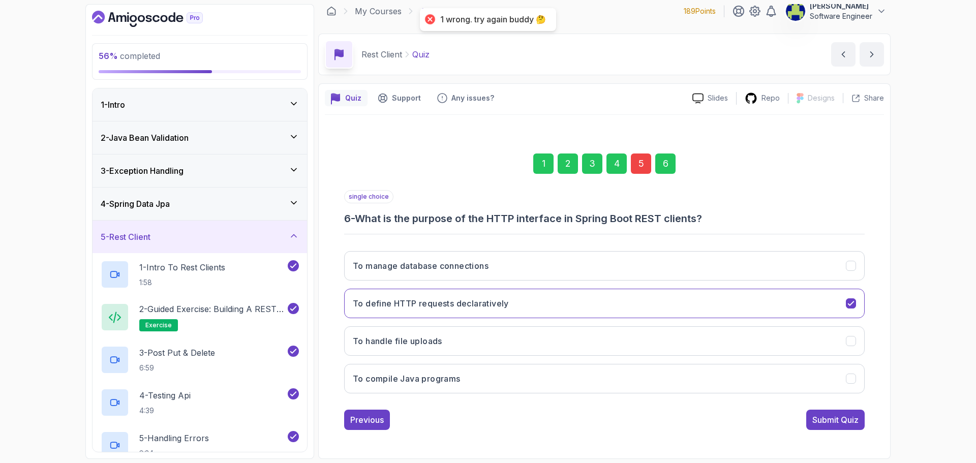
click at [642, 152] on div "1 2 3 4 5 6" at bounding box center [604, 163] width 521 height 53
click at [641, 158] on div "5" at bounding box center [641, 164] width 20 height 20
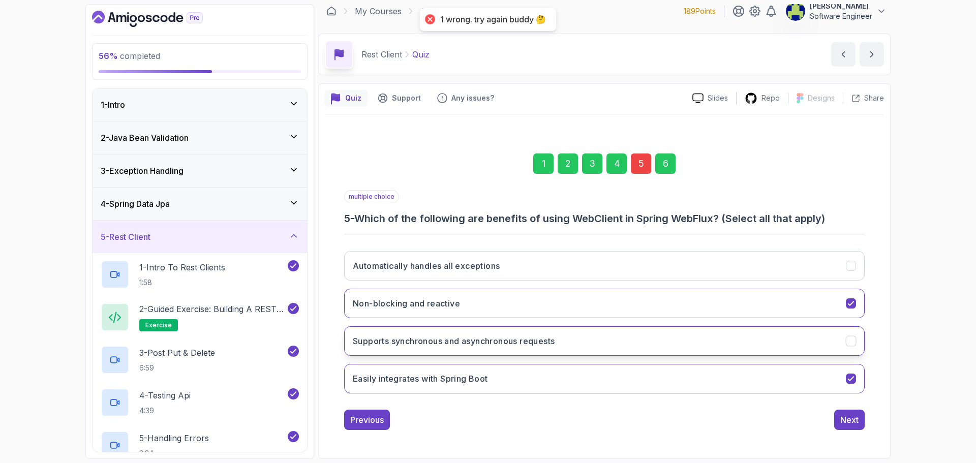
click at [535, 343] on h3 "Supports synchronous and asynchronous requests" at bounding box center [454, 341] width 202 height 12
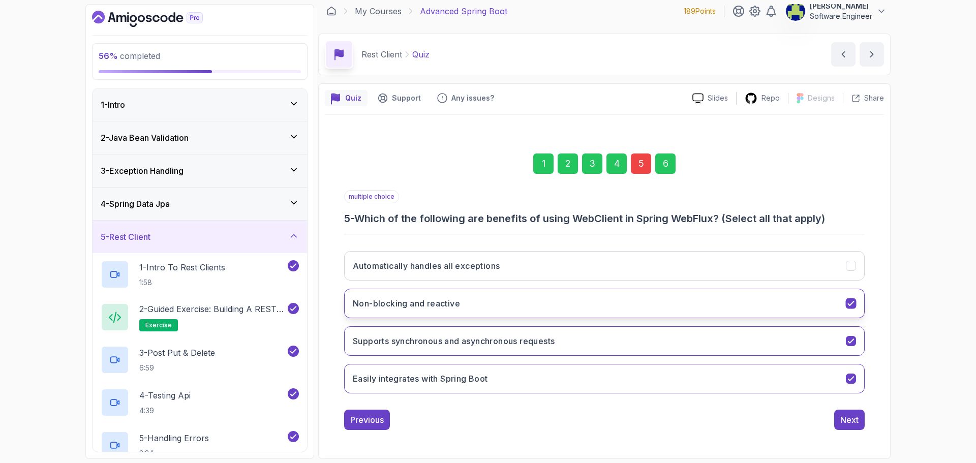
drag, startPoint x: 678, startPoint y: 262, endPoint x: 726, endPoint y: 296, distance: 59.4
click at [678, 261] on button "Automatically handles all exceptions" at bounding box center [604, 265] width 521 height 29
click at [852, 418] on div "Next" at bounding box center [850, 420] width 18 height 12
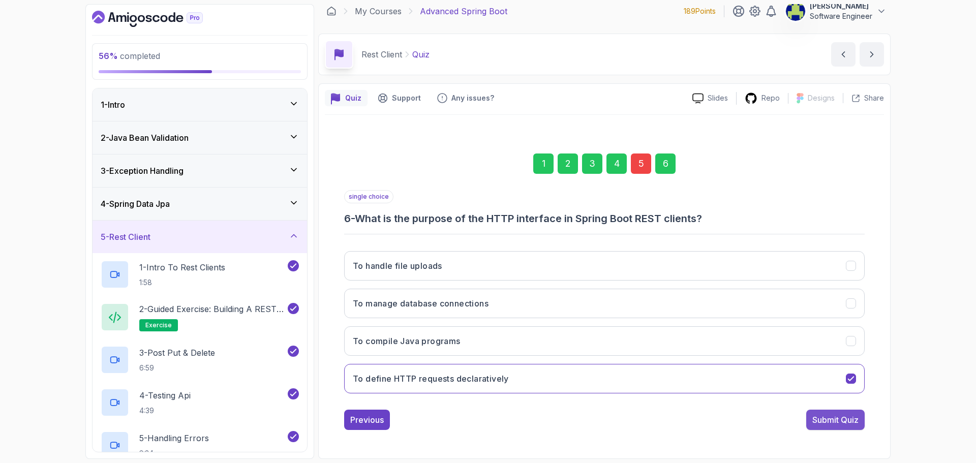
click at [852, 416] on div "Submit Quiz" at bounding box center [836, 420] width 46 height 12
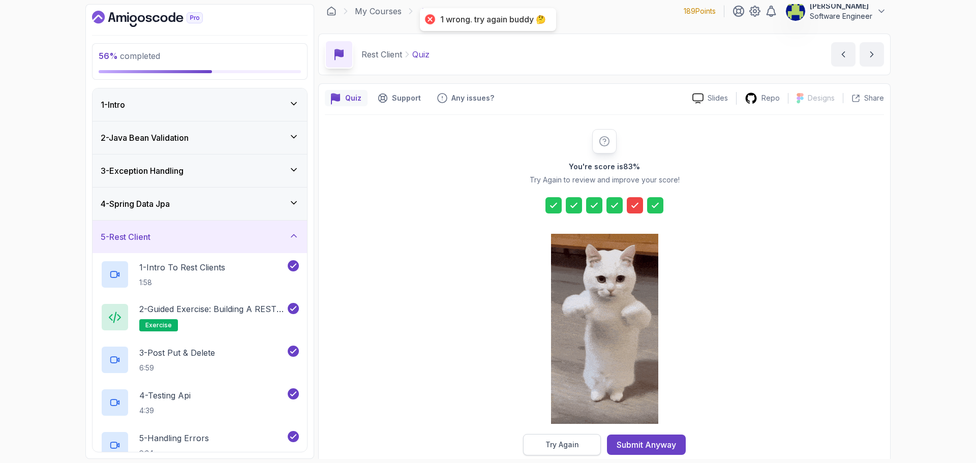
click at [570, 441] on div "Try Again" at bounding box center [563, 445] width 34 height 10
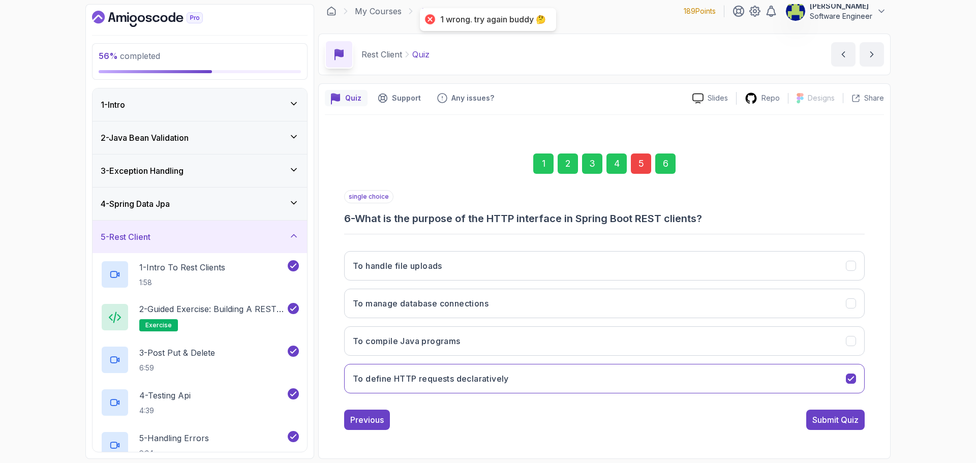
click at [641, 160] on div "5" at bounding box center [641, 164] width 20 height 20
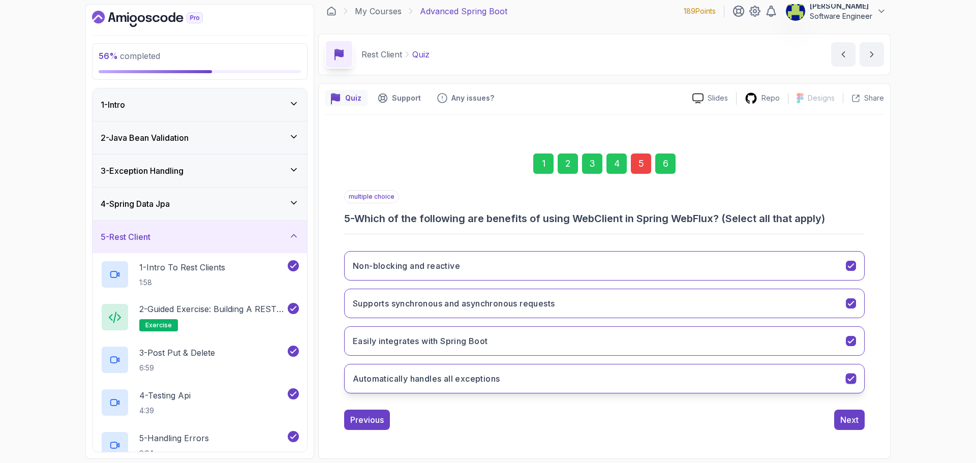
click at [524, 375] on button "Automatically handles all exceptions" at bounding box center [604, 378] width 521 height 29
click at [835, 417] on button "Next" at bounding box center [849, 420] width 31 height 20
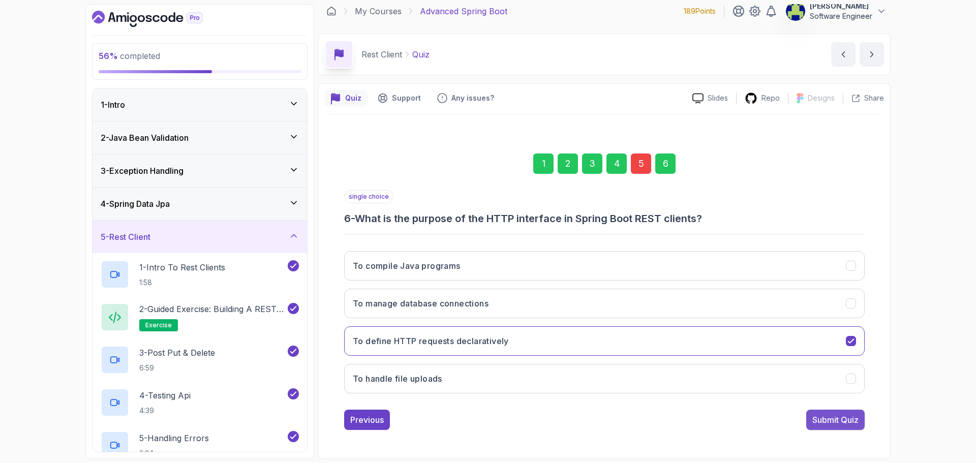
click at [833, 422] on div "Submit Quiz" at bounding box center [836, 420] width 46 height 12
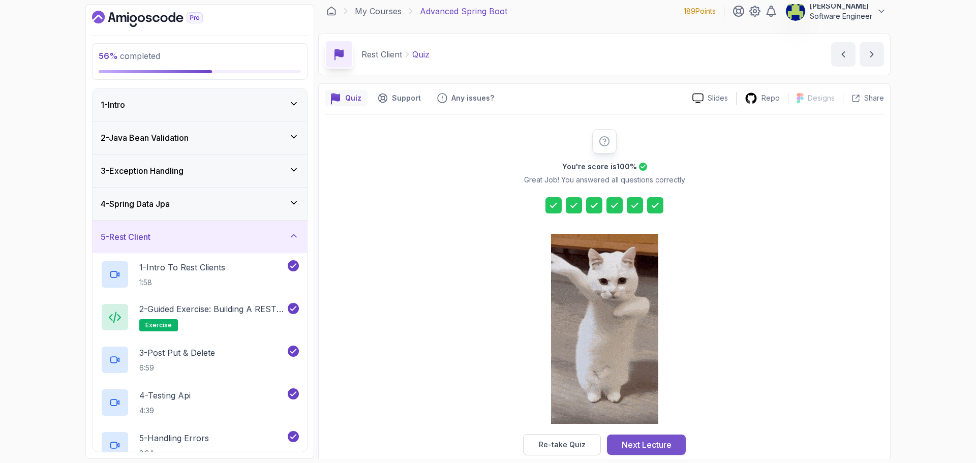
click at [644, 444] on div "Next Lecture" at bounding box center [647, 445] width 50 height 12
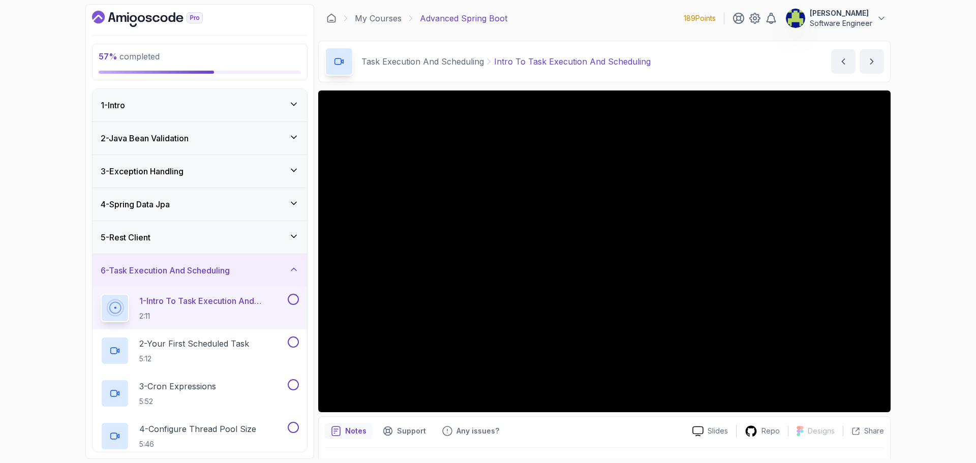
scroll to position [51, 0]
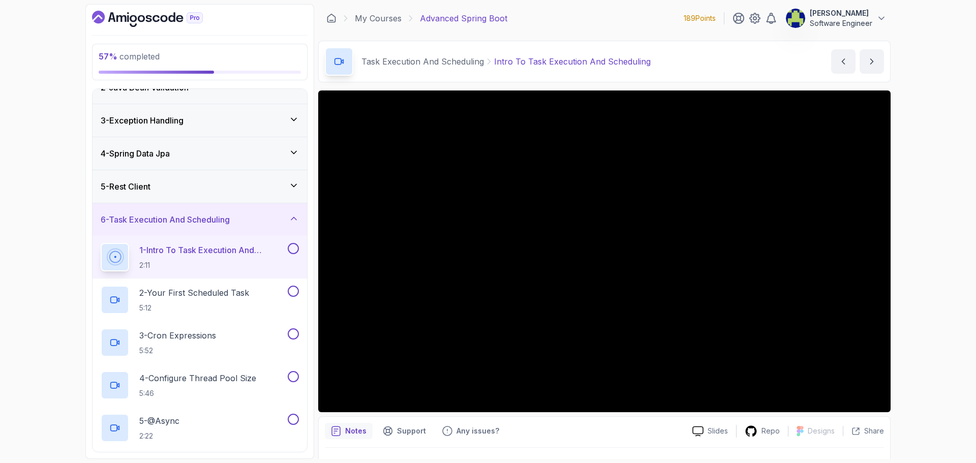
click at [293, 250] on button at bounding box center [293, 248] width 11 height 11
click at [217, 296] on p "2 - Your First Scheduled Task" at bounding box center [194, 293] width 110 height 12
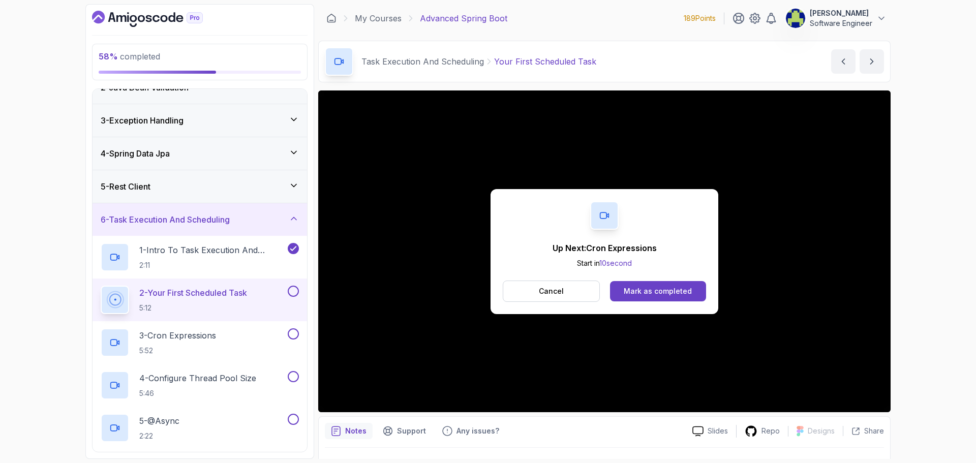
click at [291, 291] on button at bounding box center [293, 291] width 11 height 11
click at [220, 327] on div "3 - Cron Expressions 5:52" at bounding box center [200, 342] width 215 height 43
click at [216, 333] on p "3 - Cron Expressions" at bounding box center [177, 335] width 77 height 12
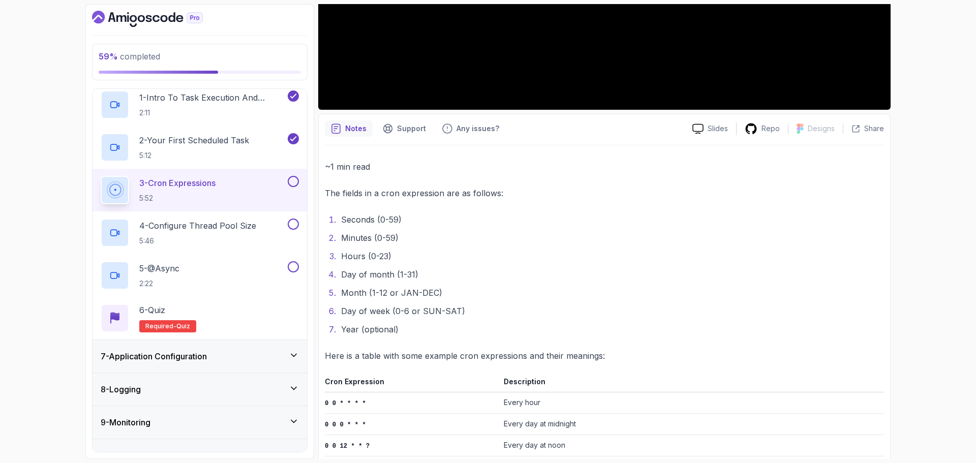
scroll to position [305, 0]
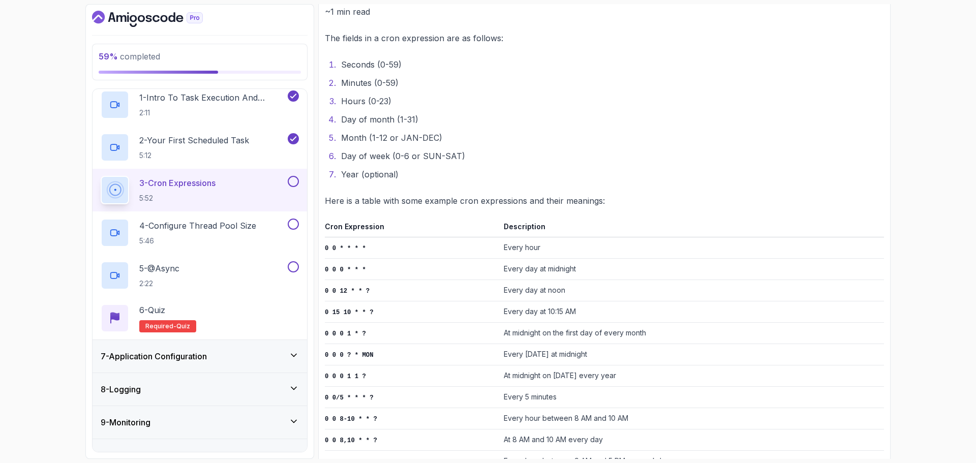
scroll to position [24, 0]
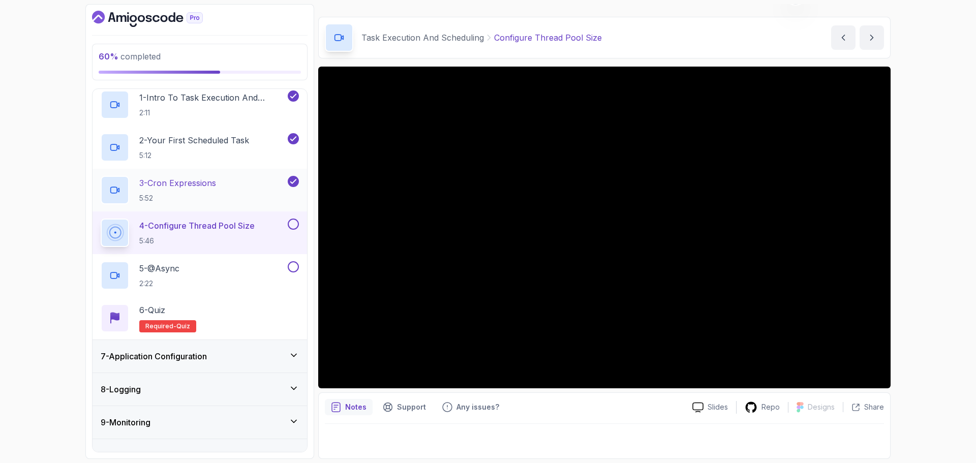
click at [216, 190] on h2 "3 - Cron Expressions 5:52" at bounding box center [177, 190] width 77 height 26
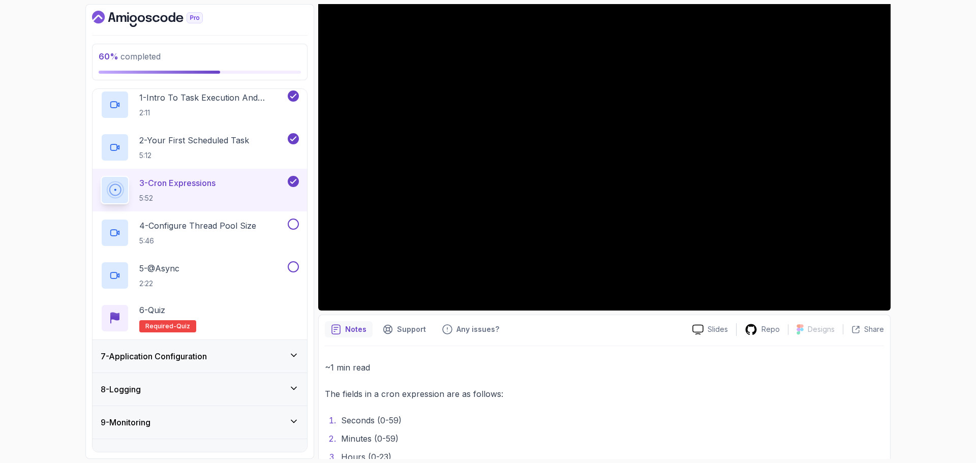
scroll to position [254, 0]
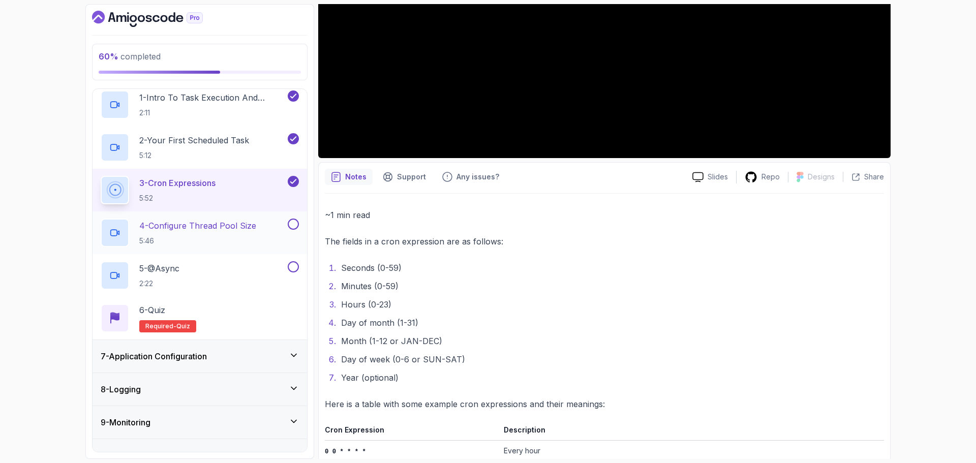
click at [252, 222] on p "4 - Configure Thread Pool Size" at bounding box center [197, 226] width 117 height 12
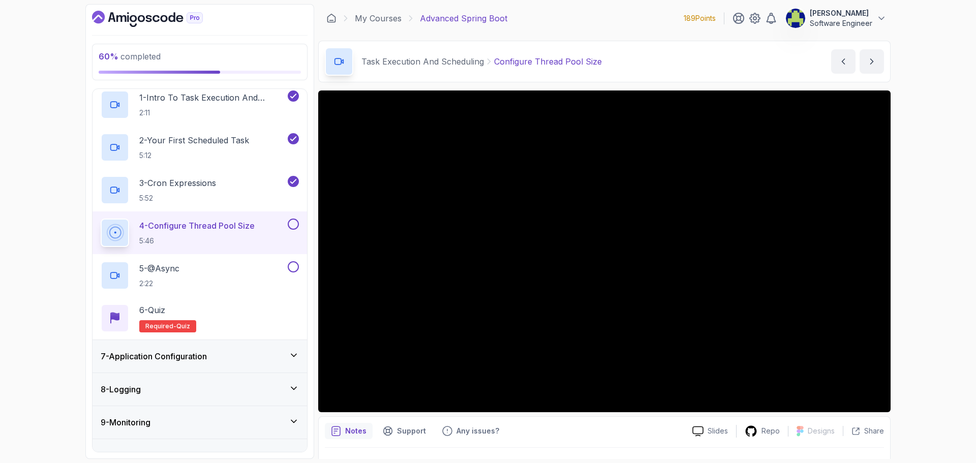
click at [292, 224] on button at bounding box center [293, 224] width 11 height 11
click at [203, 268] on div "5 - @Async 2:22" at bounding box center [193, 275] width 185 height 28
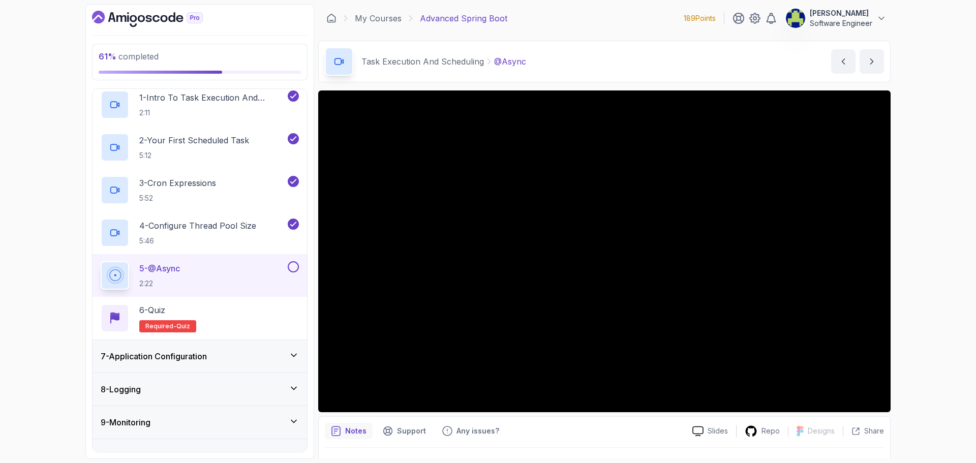
click at [251, 357] on div "7 - Application Configuration" at bounding box center [200, 356] width 198 height 12
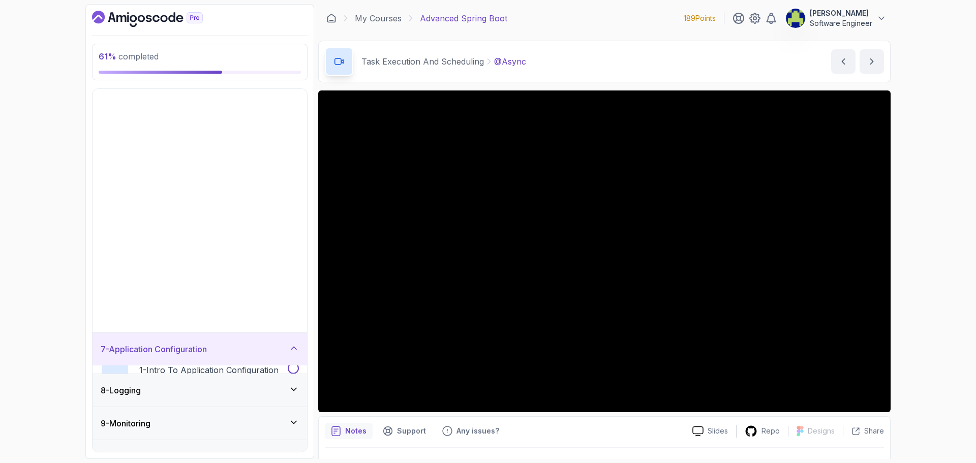
scroll to position [66, 0]
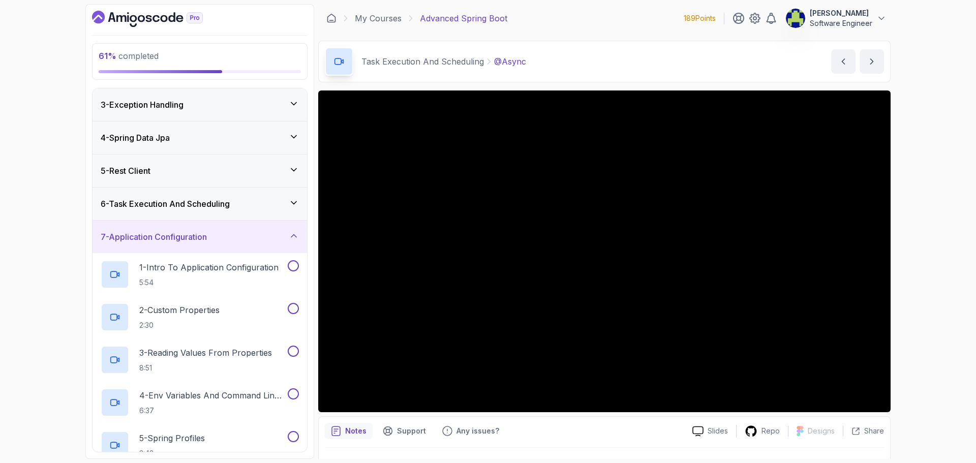
click at [269, 240] on div "7 - Application Configuration" at bounding box center [200, 237] width 198 height 12
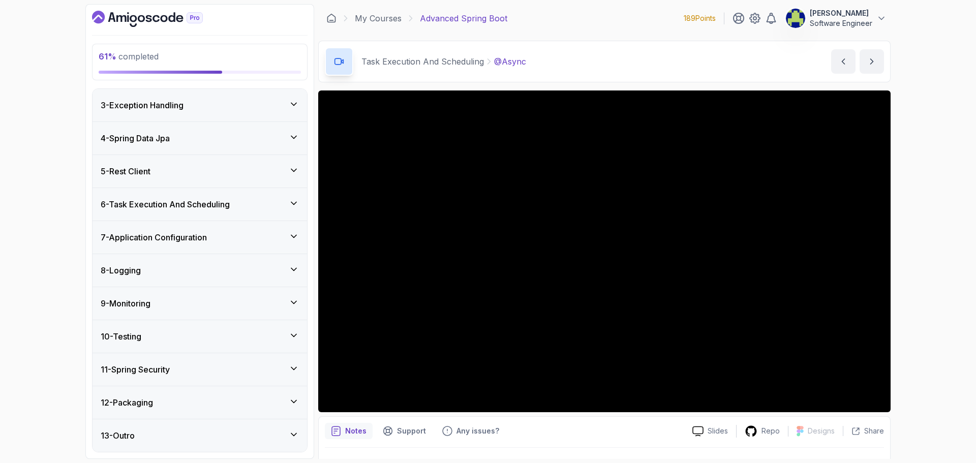
click at [292, 208] on div "6 - Task Execution And Scheduling" at bounding box center [200, 204] width 198 height 12
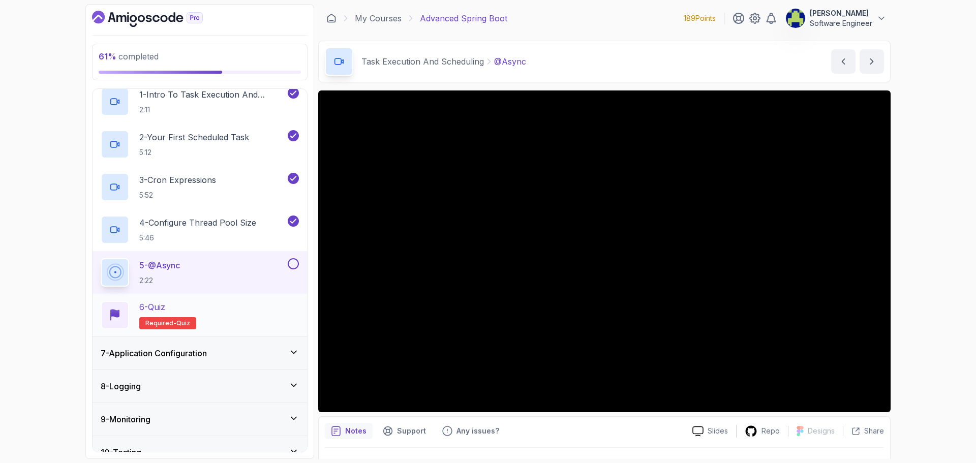
scroll to position [219, 0]
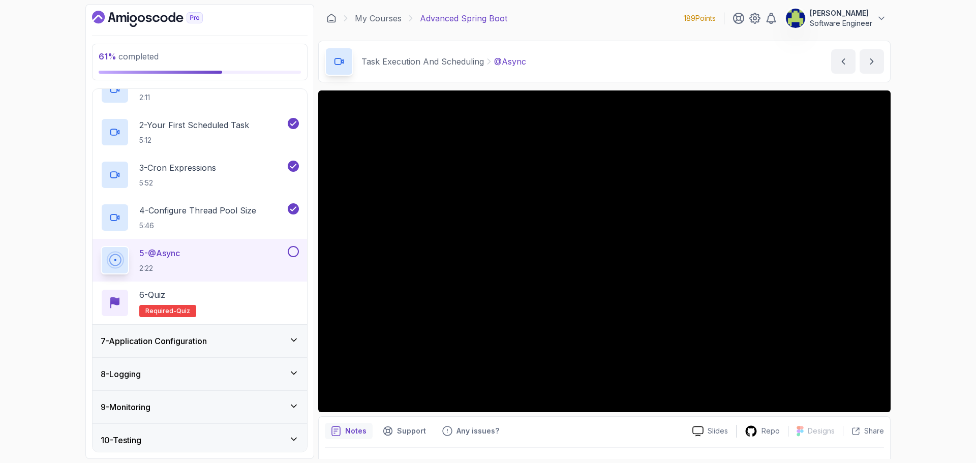
click at [293, 253] on button at bounding box center [293, 251] width 11 height 11
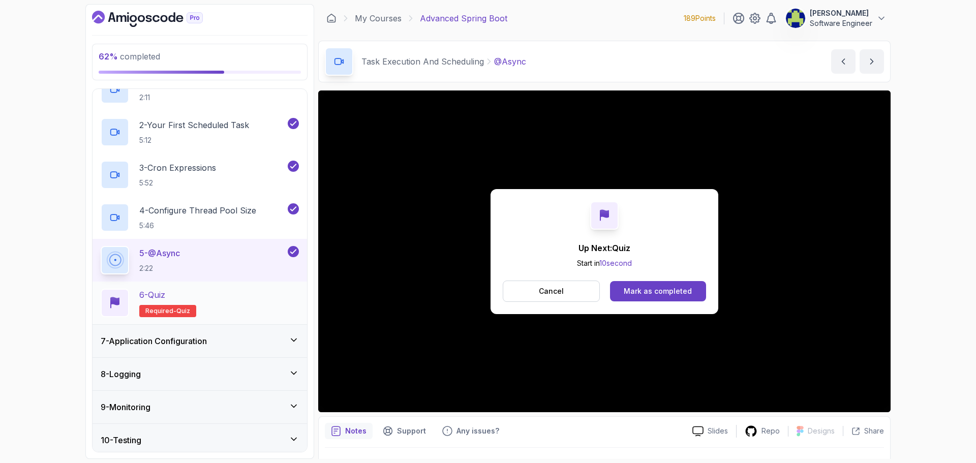
click at [216, 301] on div "6 - Quiz Required- quiz" at bounding box center [200, 303] width 198 height 28
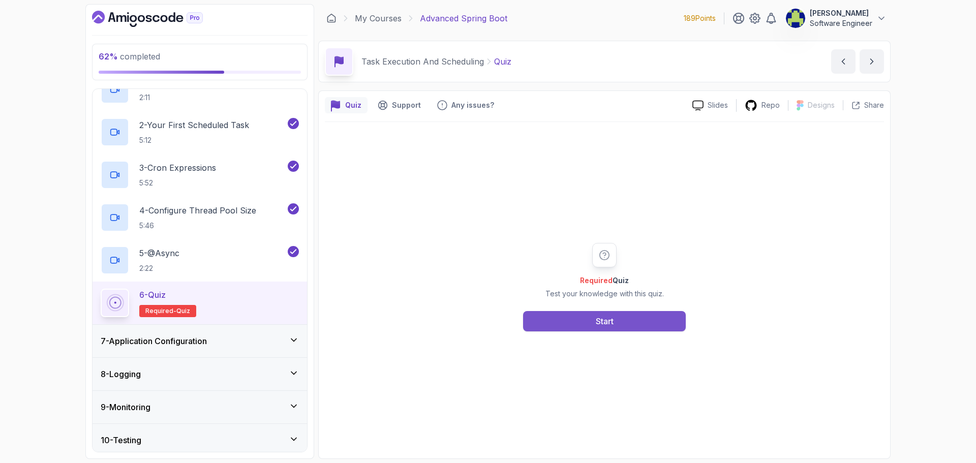
click at [648, 317] on button "Start" at bounding box center [604, 321] width 163 height 20
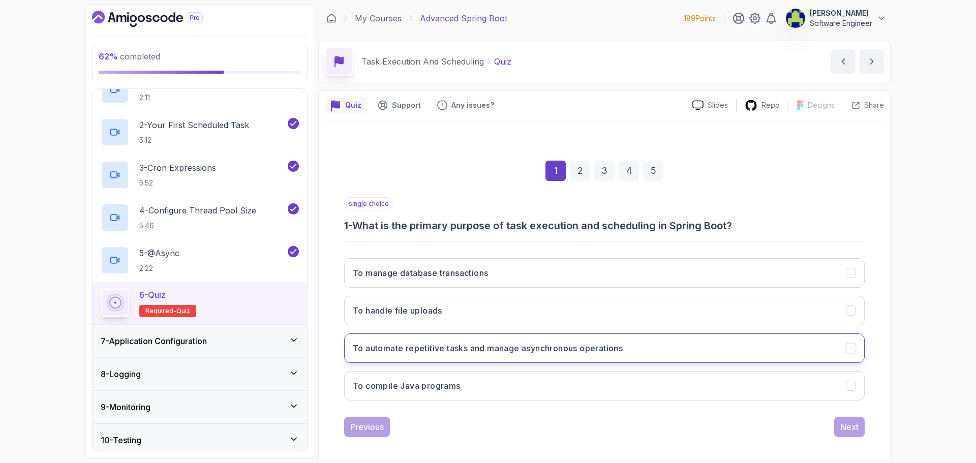
click at [599, 350] on h3 "To automate repetitive tasks and manage asynchronous operations" at bounding box center [488, 348] width 270 height 12
click at [856, 416] on div "single choice 1 - What is the primary purpose of task execution and scheduling …" at bounding box center [604, 317] width 521 height 240
click at [854, 421] on button "Next" at bounding box center [849, 427] width 31 height 20
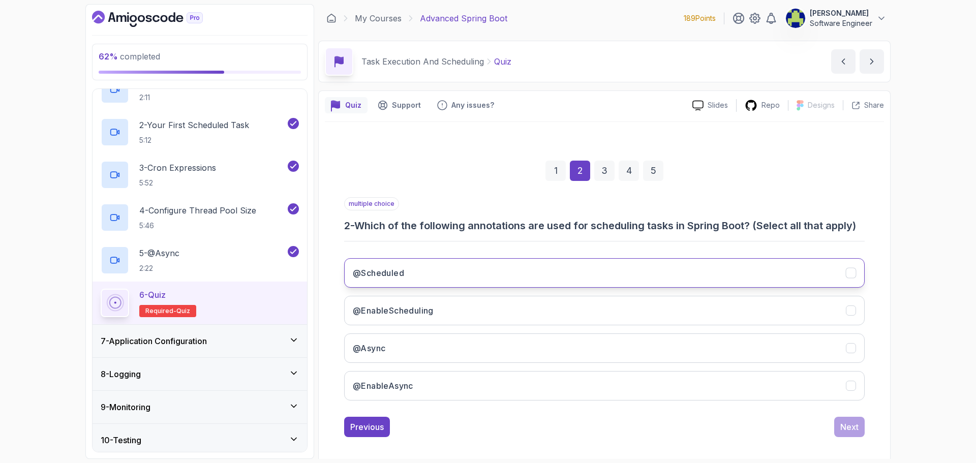
click at [482, 282] on button "@Scheduled" at bounding box center [604, 272] width 521 height 29
click at [488, 309] on button "@EnableScheduling" at bounding box center [604, 310] width 521 height 29
click at [858, 426] on div "Next" at bounding box center [850, 427] width 18 height 12
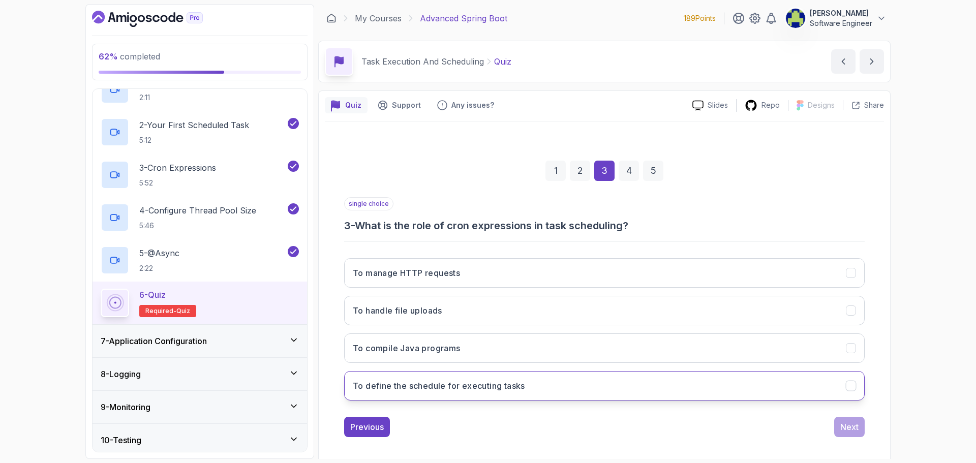
click at [485, 382] on h3 "To define the schedule for executing tasks" at bounding box center [439, 386] width 172 height 12
click at [852, 423] on div "Next" at bounding box center [850, 427] width 18 height 12
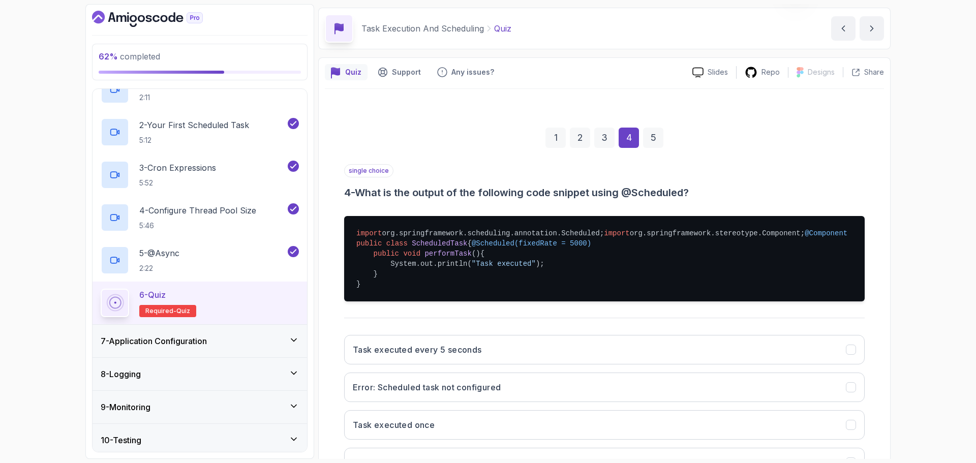
scroll to position [51, 0]
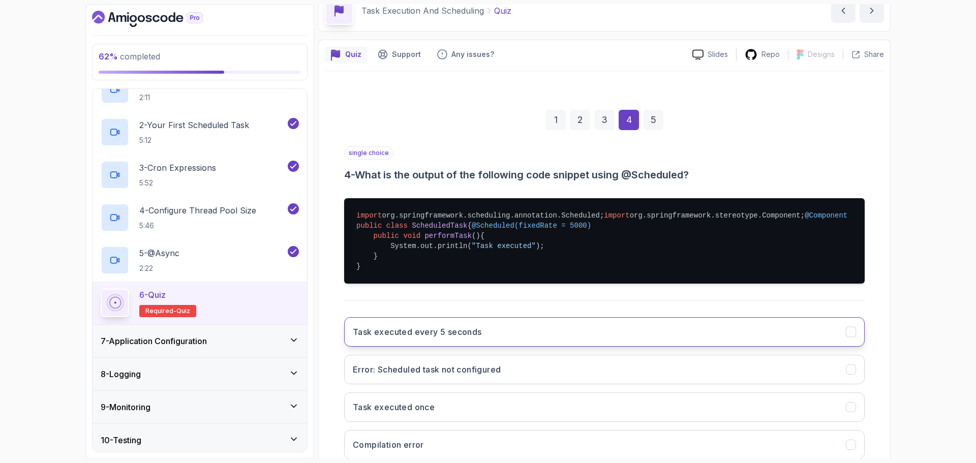
click at [543, 347] on button "Task executed every 5 seconds" at bounding box center [604, 331] width 521 height 29
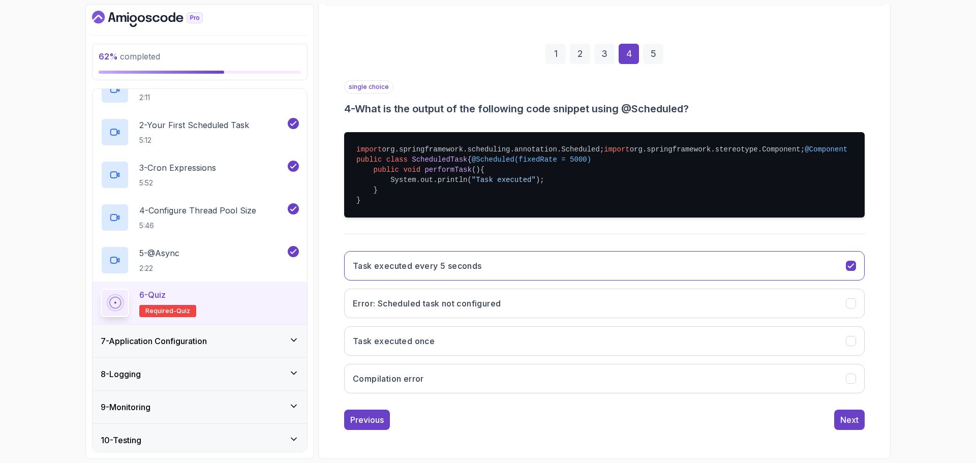
click at [824, 430] on div "Previous Next" at bounding box center [604, 420] width 521 height 20
click at [846, 426] on div "Next" at bounding box center [850, 420] width 18 height 12
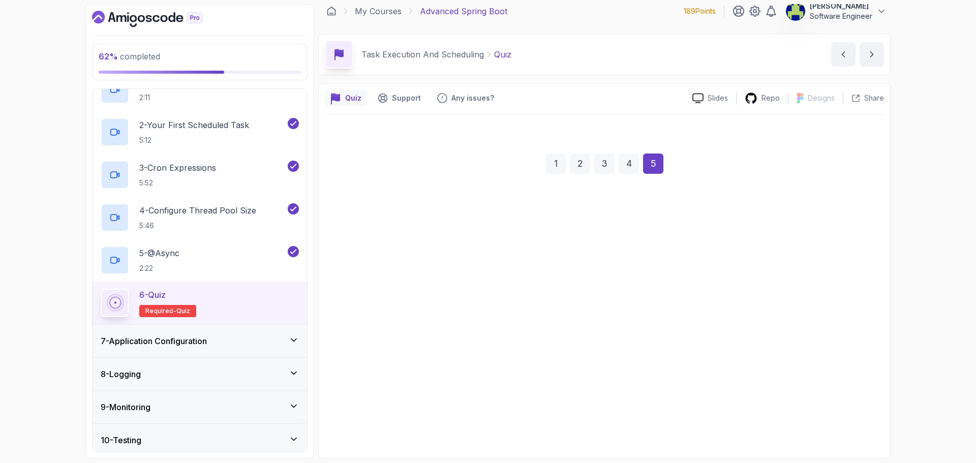
scroll to position [7, 0]
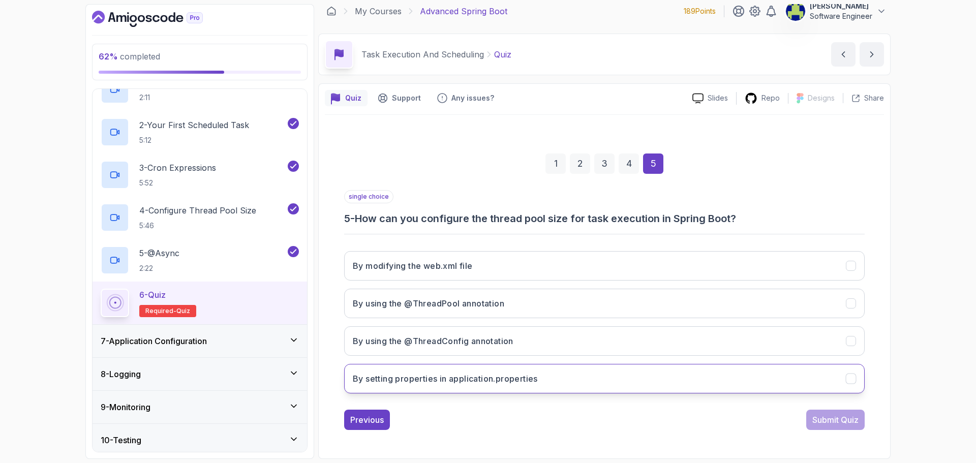
drag, startPoint x: 588, startPoint y: 375, endPoint x: 605, endPoint y: 377, distance: 16.9
click at [589, 375] on button "By setting properties in application.properties" at bounding box center [604, 378] width 521 height 29
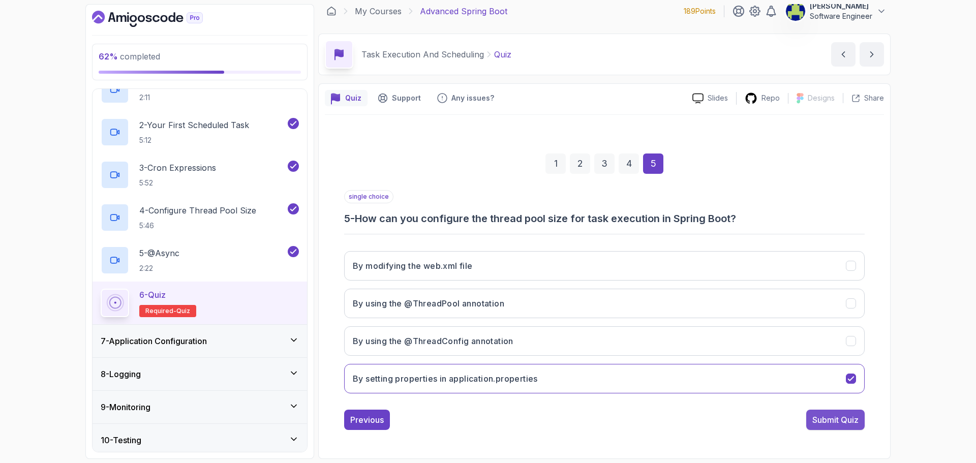
click at [851, 424] on div "Submit Quiz" at bounding box center [836, 420] width 46 height 12
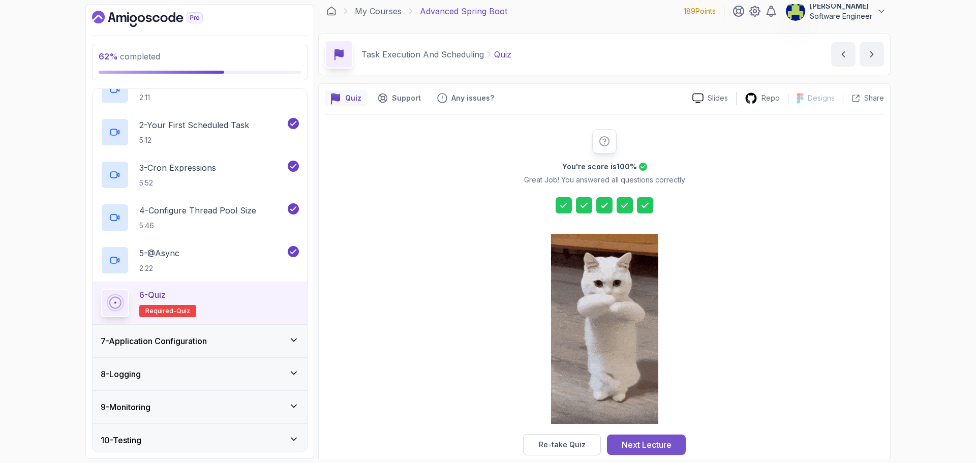
click at [669, 440] on div "Next Lecture" at bounding box center [647, 445] width 50 height 12
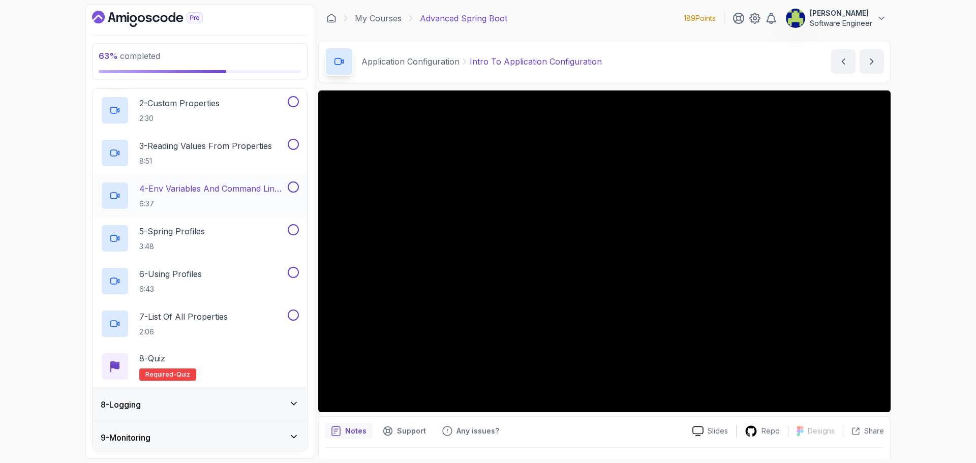
scroll to position [371, 0]
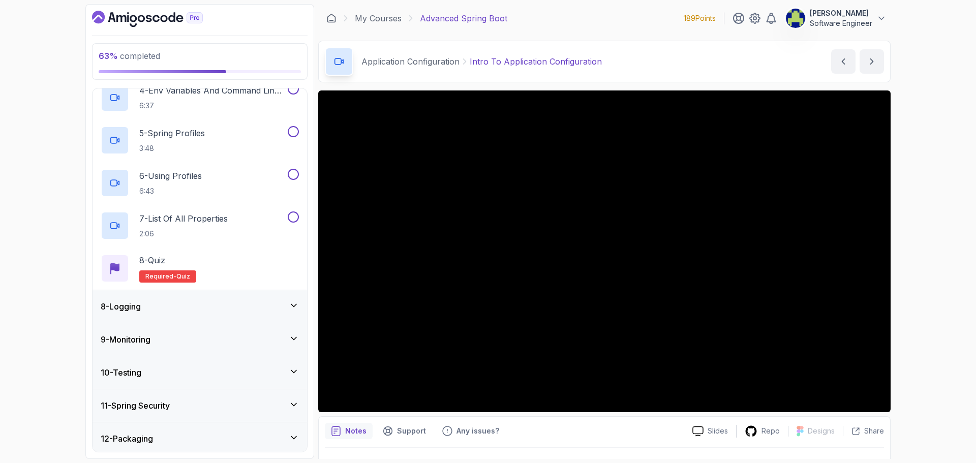
click at [289, 410] on div "11 - Spring Security" at bounding box center [200, 406] width 198 height 12
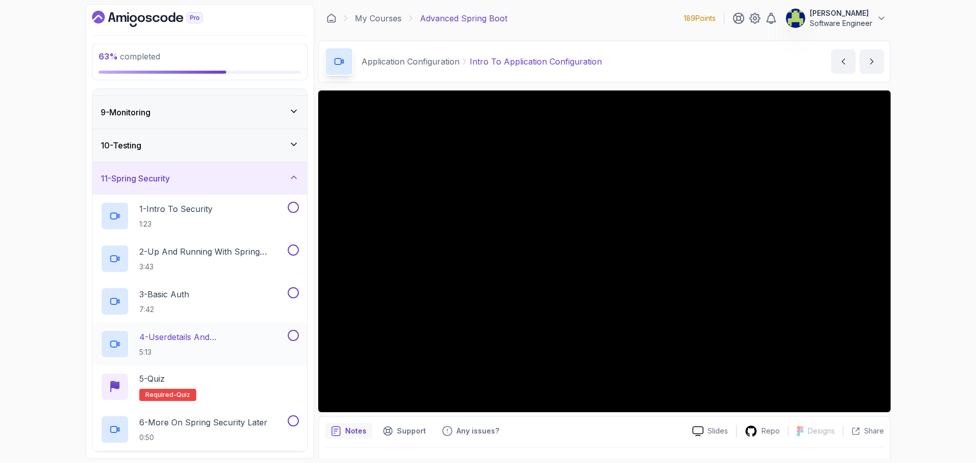
scroll to position [269, 0]
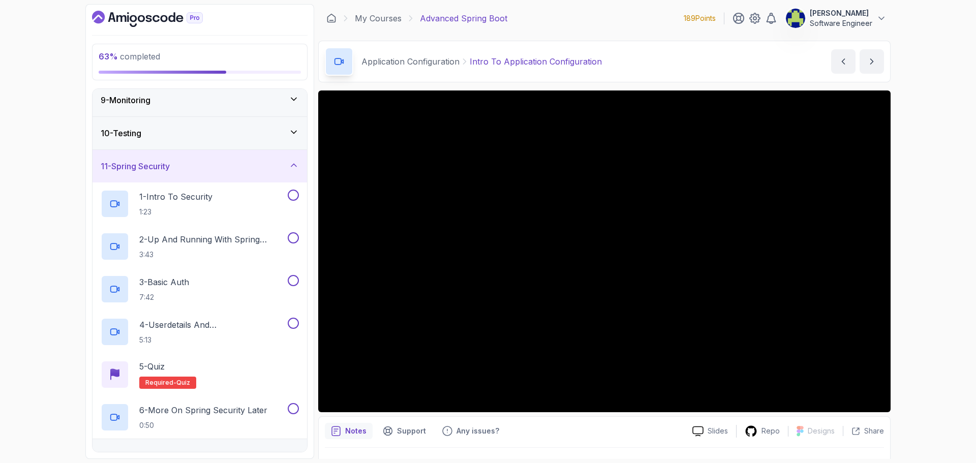
click at [293, 167] on icon at bounding box center [294, 165] width 10 height 10
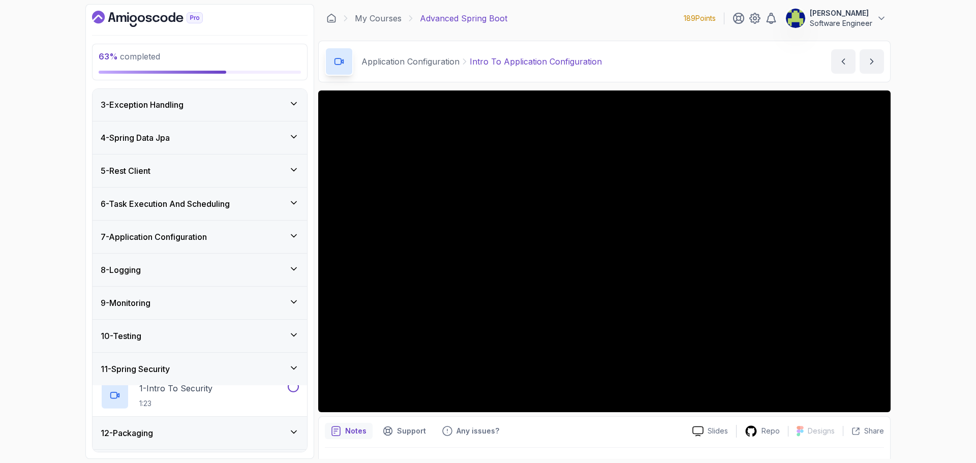
scroll to position [66, 0]
click at [298, 271] on icon at bounding box center [294, 269] width 10 height 10
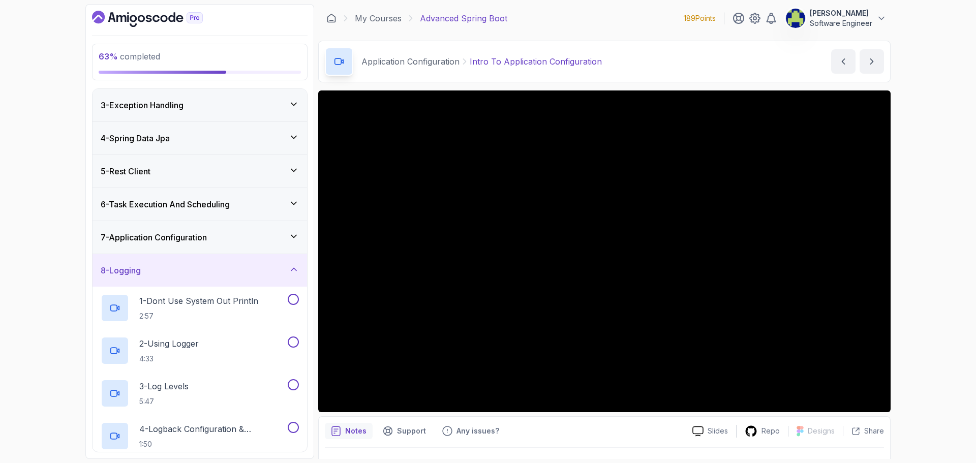
click at [298, 271] on icon at bounding box center [294, 269] width 10 height 10
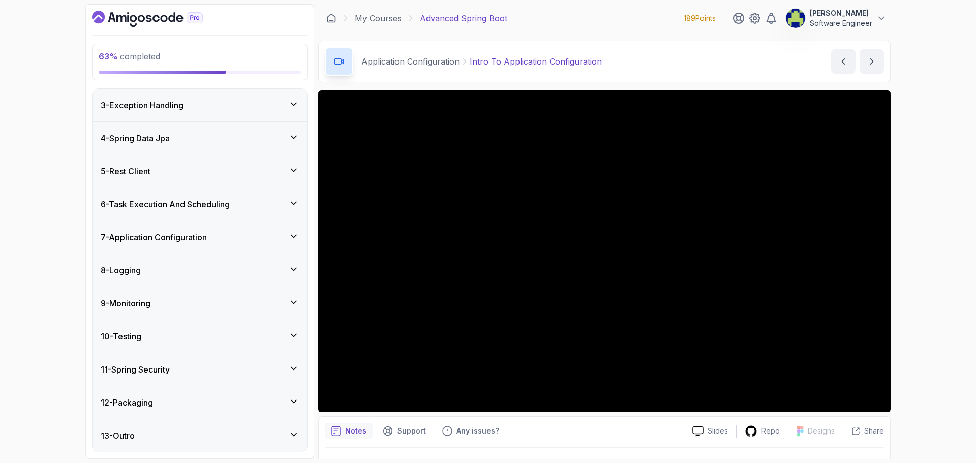
click at [288, 272] on div "8 - Logging" at bounding box center [200, 270] width 198 height 12
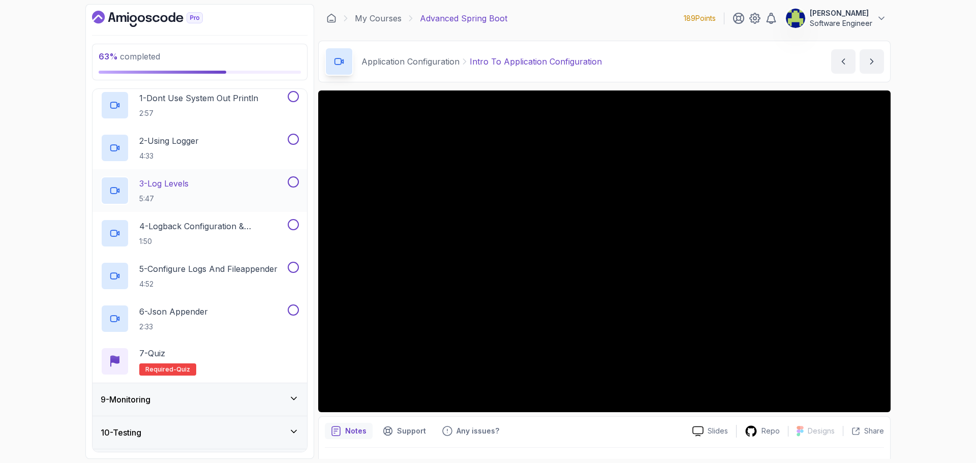
scroll to position [269, 0]
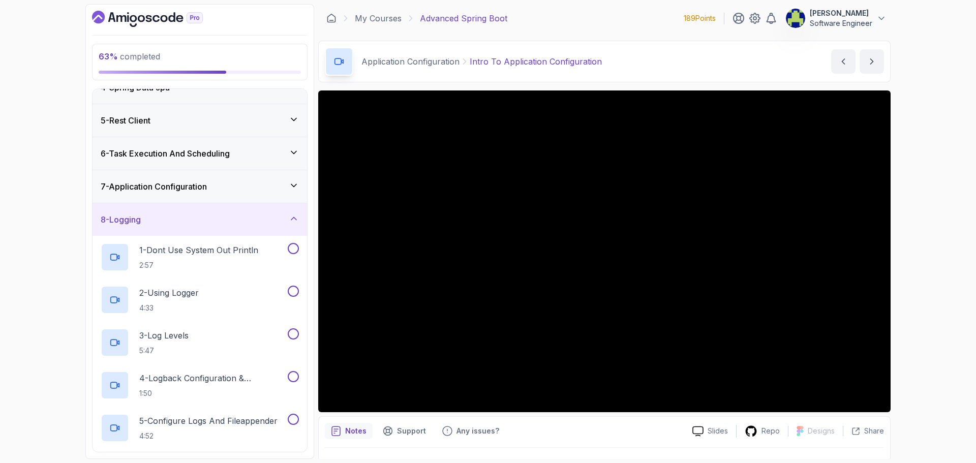
click at [293, 215] on icon at bounding box center [294, 219] width 10 height 10
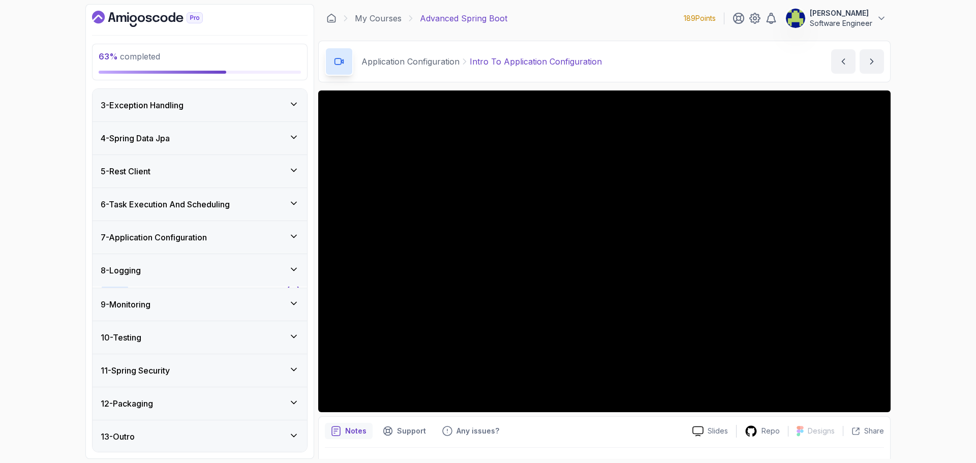
scroll to position [66, 0]
click at [291, 234] on icon at bounding box center [294, 236] width 10 height 10
